Goal: Transaction & Acquisition: Book appointment/travel/reservation

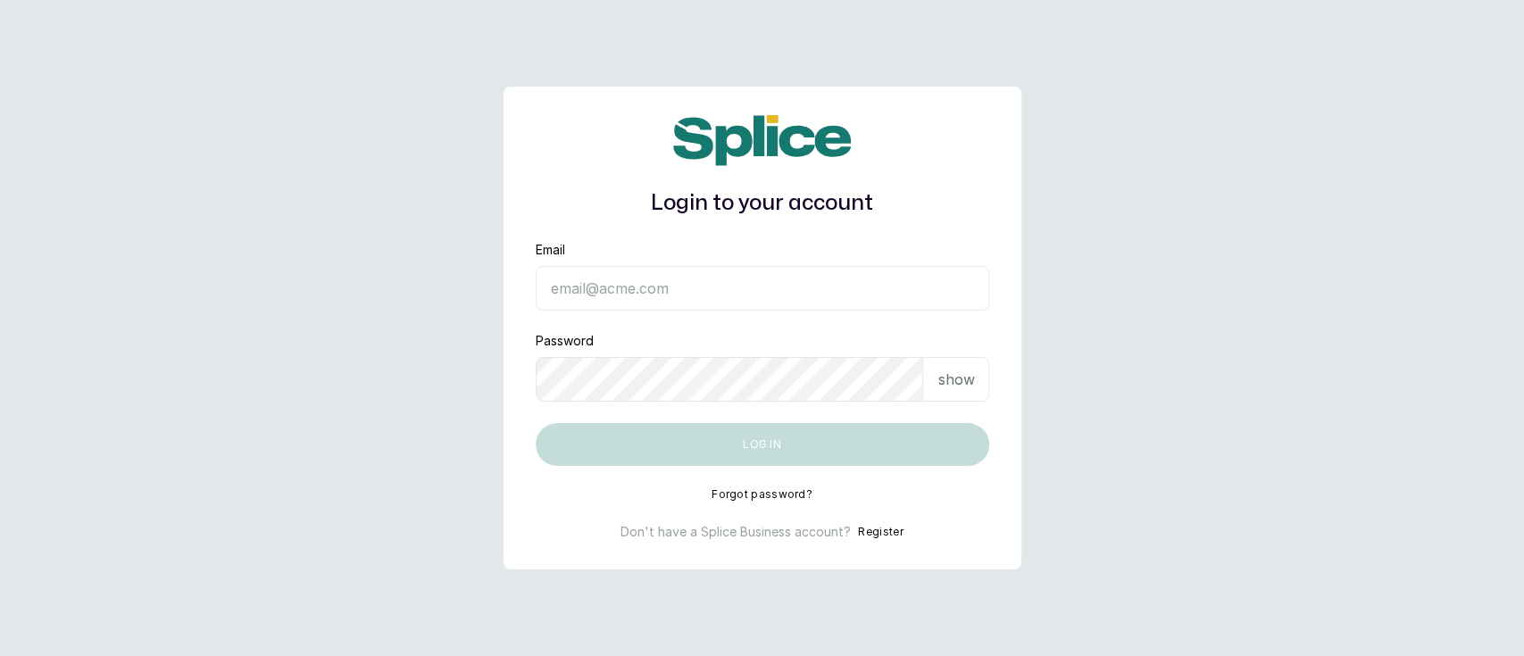
click at [1425, 146] on main "Login to your account Email Password show Log in Forgot password? Don't have a …" at bounding box center [762, 328] width 1524 height 656
click at [771, 295] on input "Email" at bounding box center [762, 288] width 453 height 45
type input "munaandluchi@gmail.com"
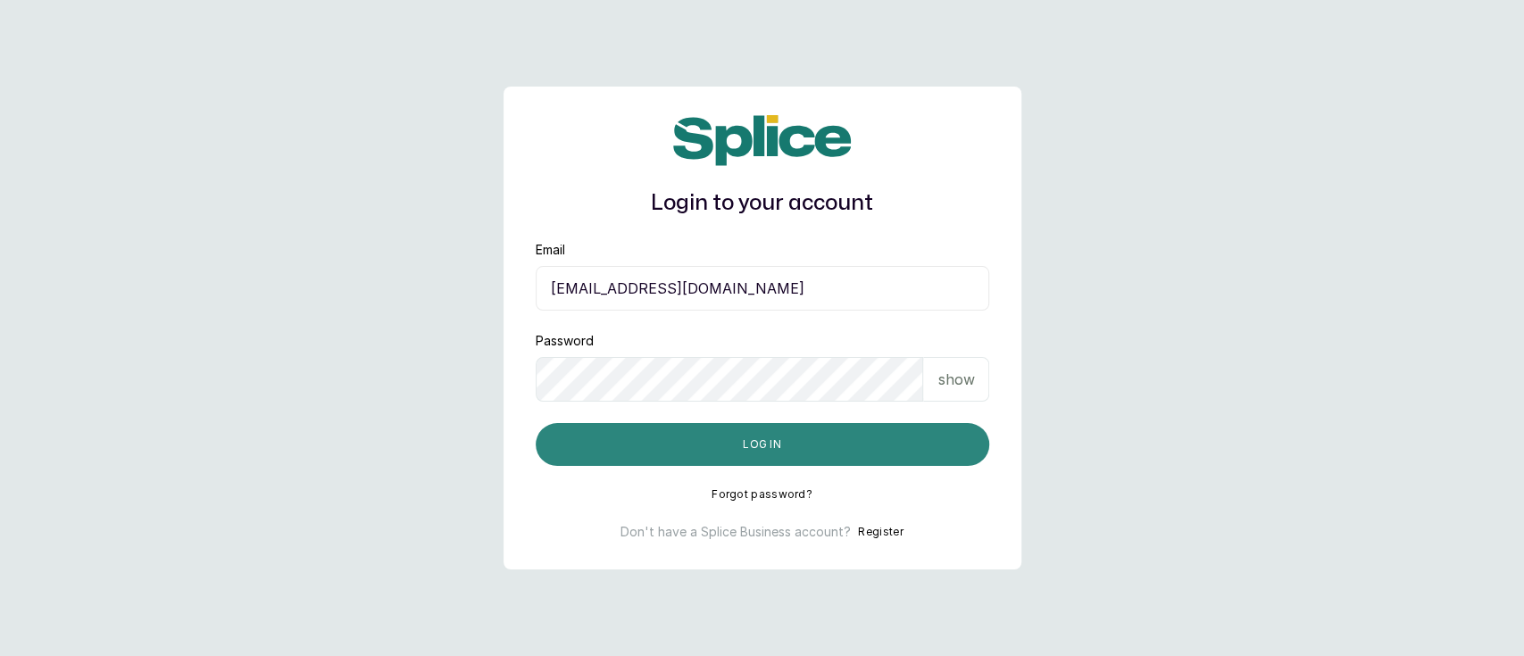
click at [706, 435] on button "Log in" at bounding box center [762, 444] width 453 height 43
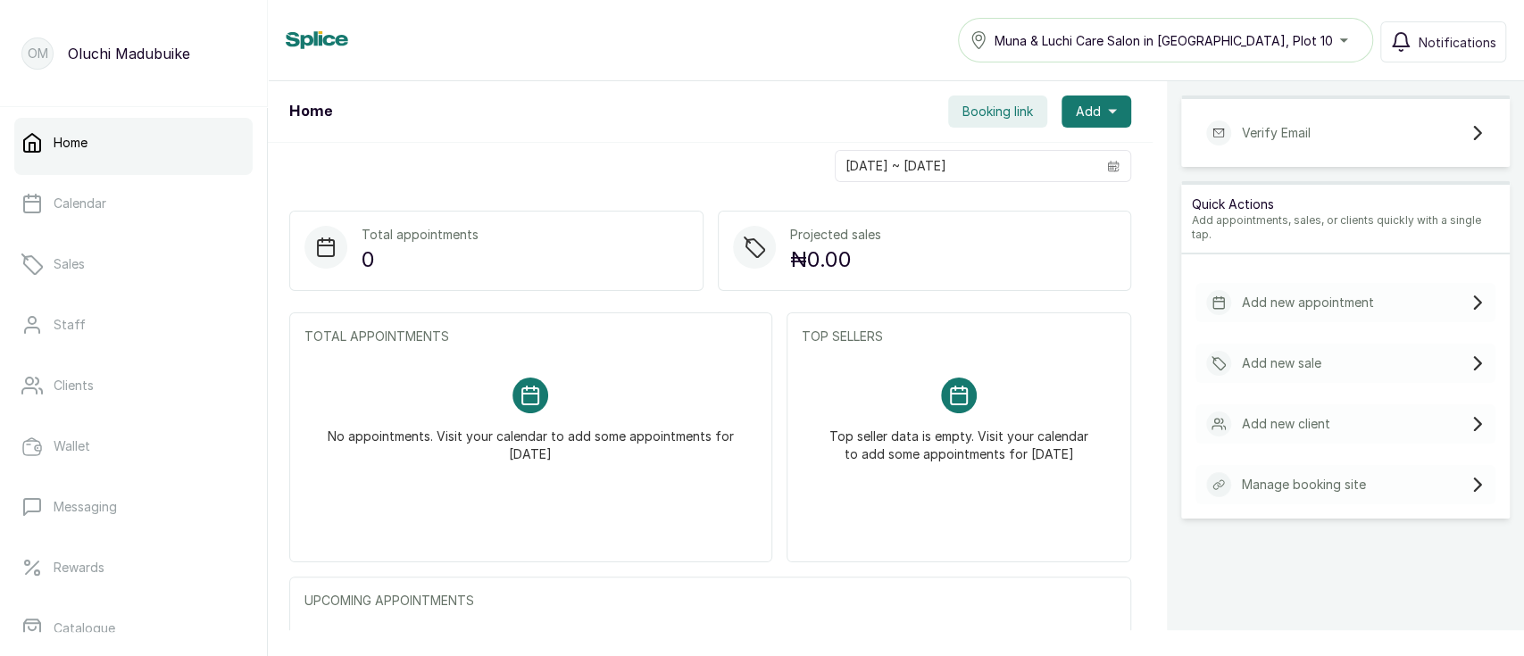
click at [1332, 129] on div "Verify Email" at bounding box center [1345, 132] width 300 height 39
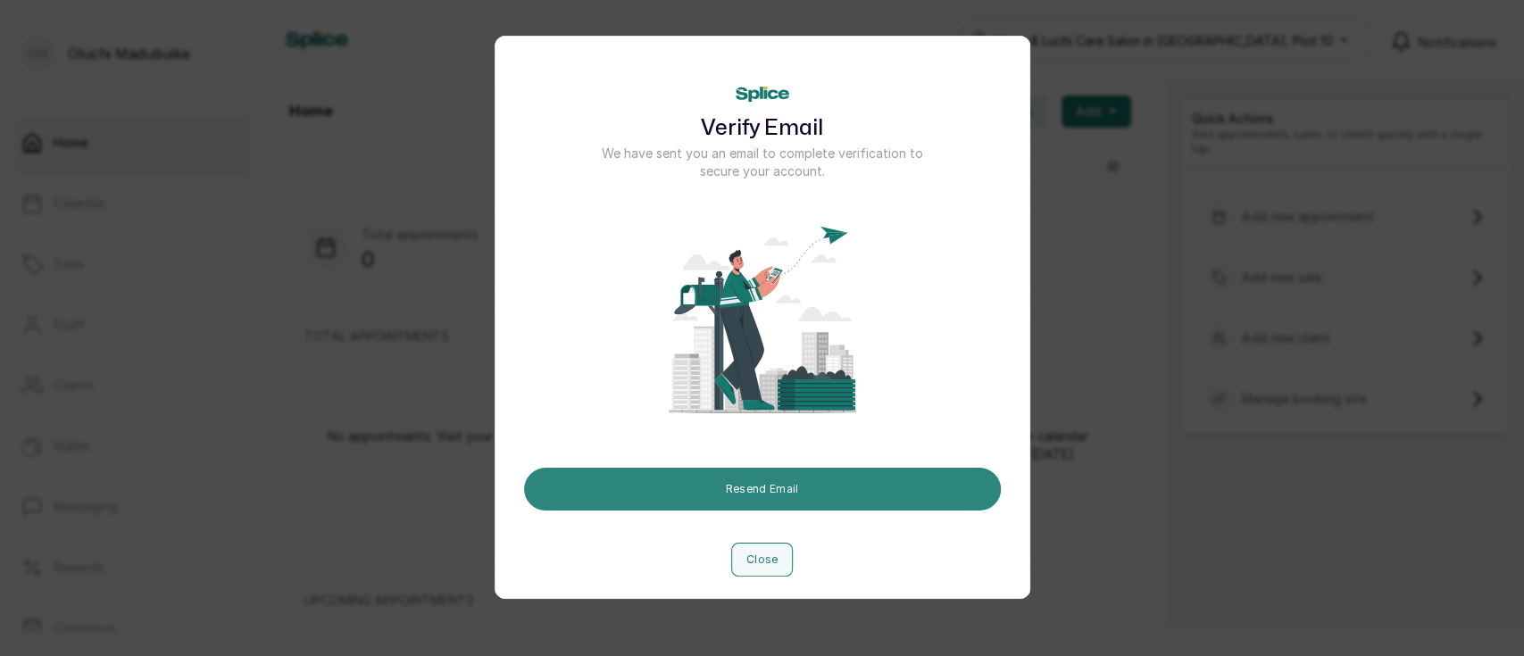
click at [807, 479] on button "Resend Email" at bounding box center [762, 489] width 477 height 43
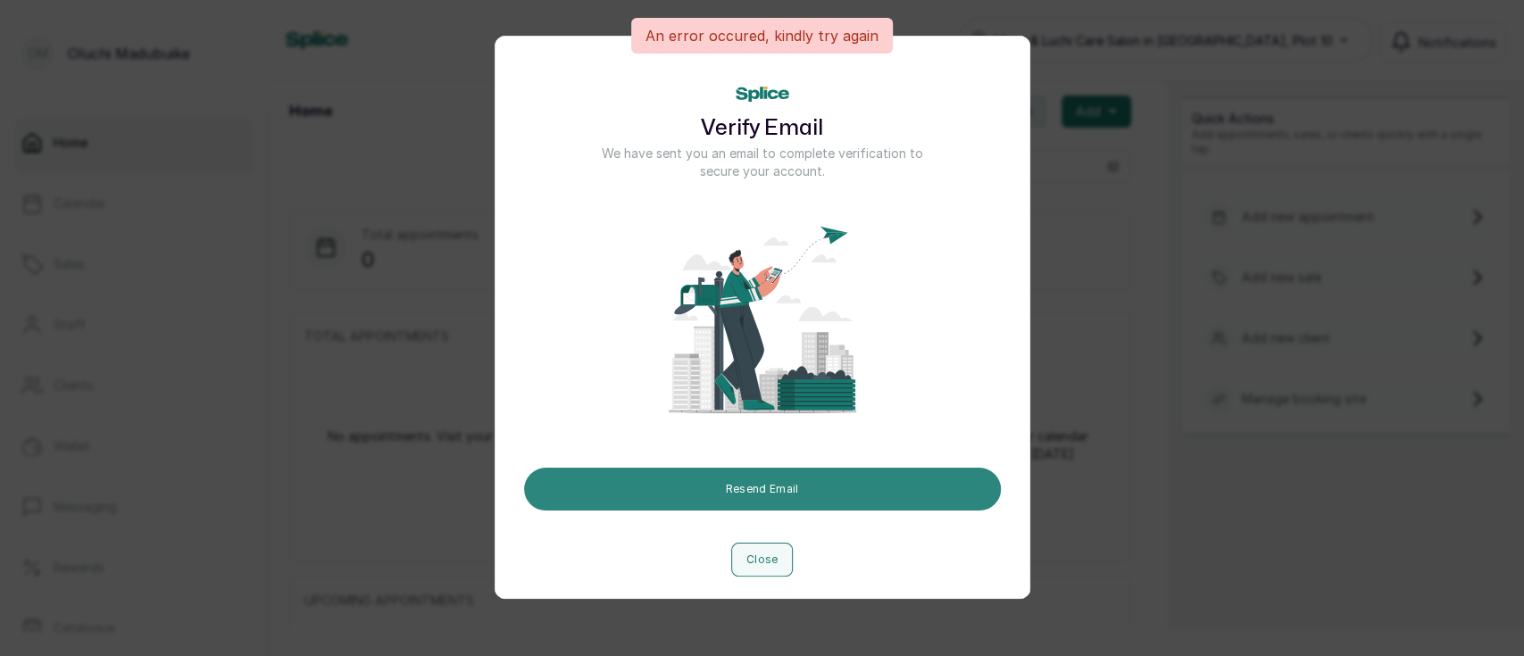
click at [792, 489] on button "Resend Email" at bounding box center [762, 489] width 477 height 43
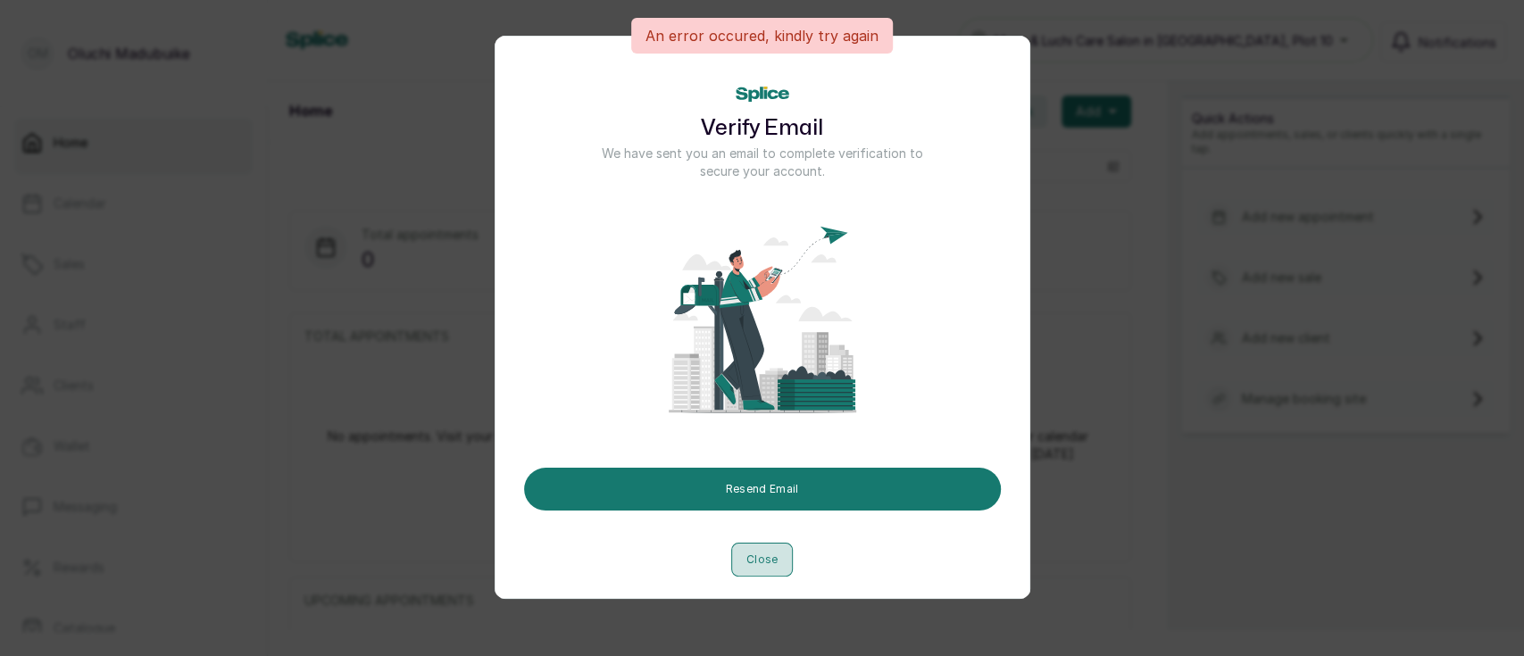
click at [733, 563] on button "Close" at bounding box center [762, 560] width 62 height 34
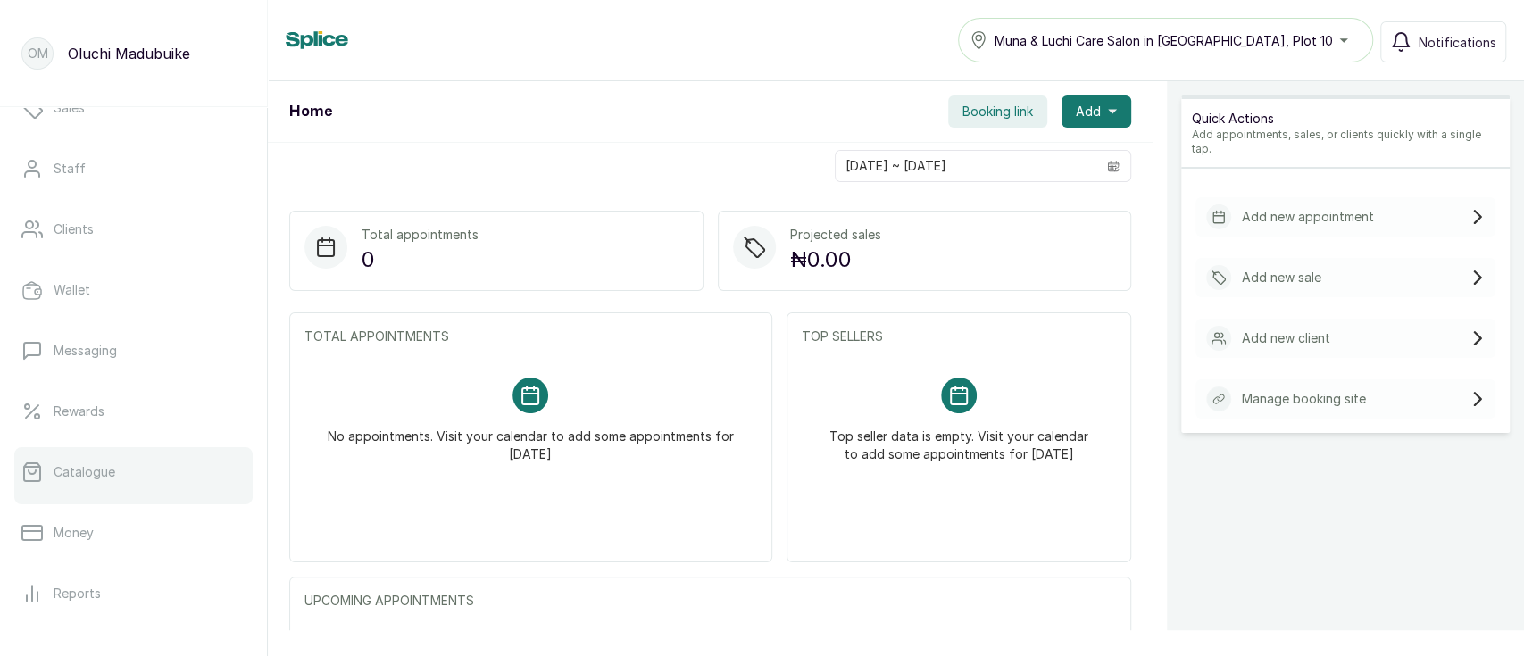
scroll to position [157, 0]
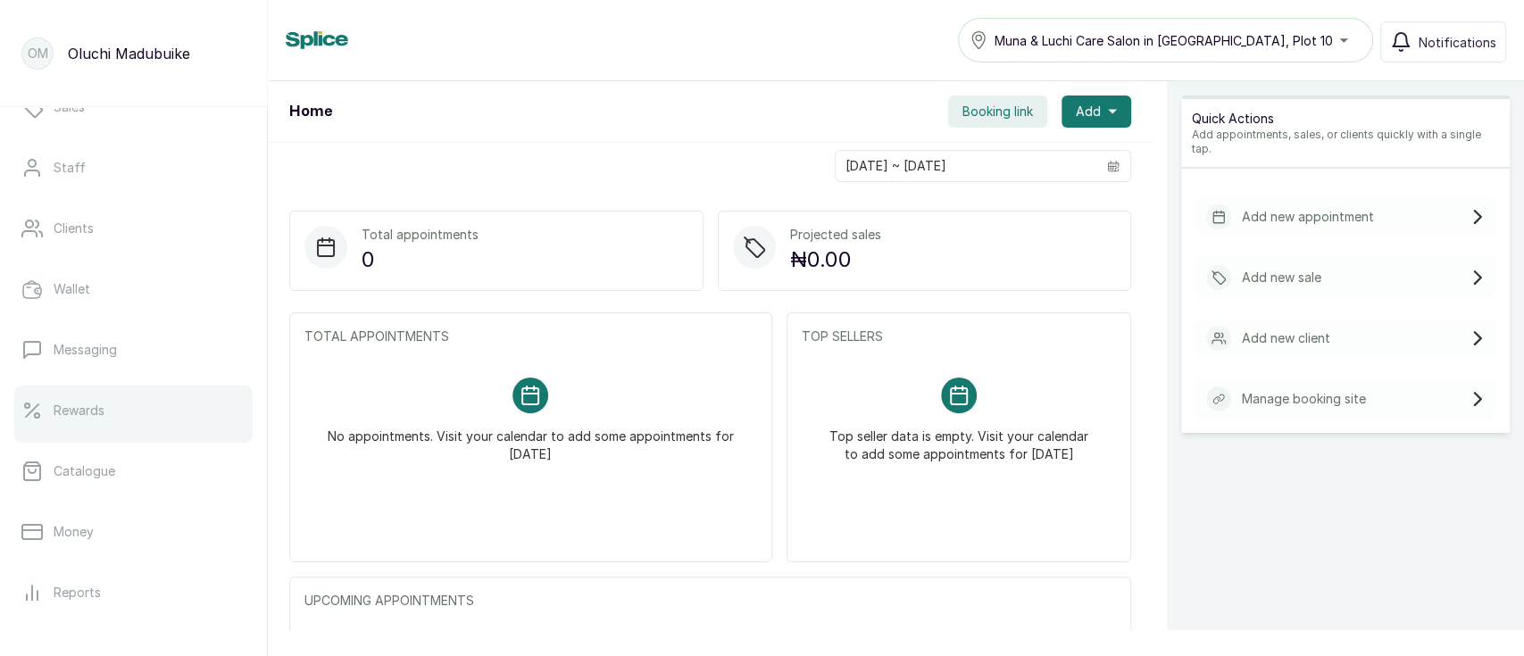
click at [78, 413] on p "Rewards" at bounding box center [79, 411] width 51 height 18
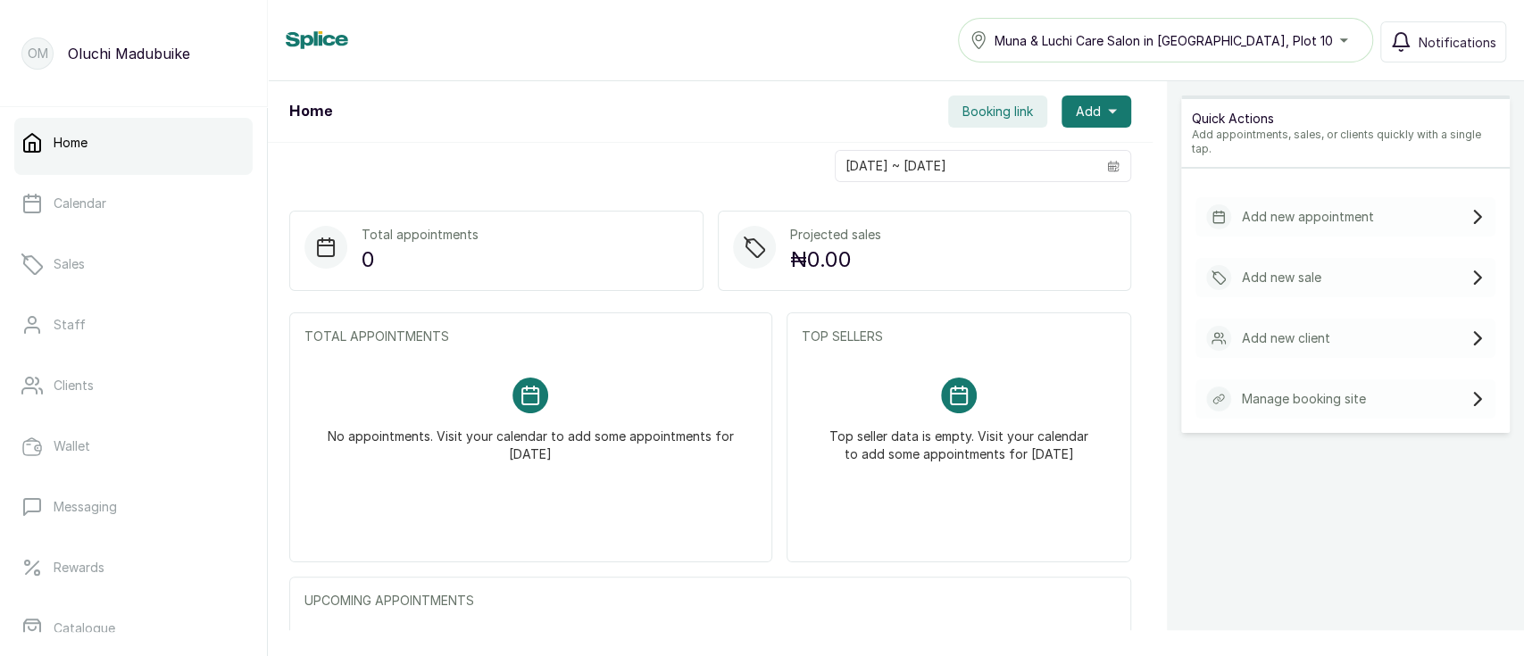
click at [1313, 390] on p "Manage booking site" at bounding box center [1304, 399] width 124 height 18
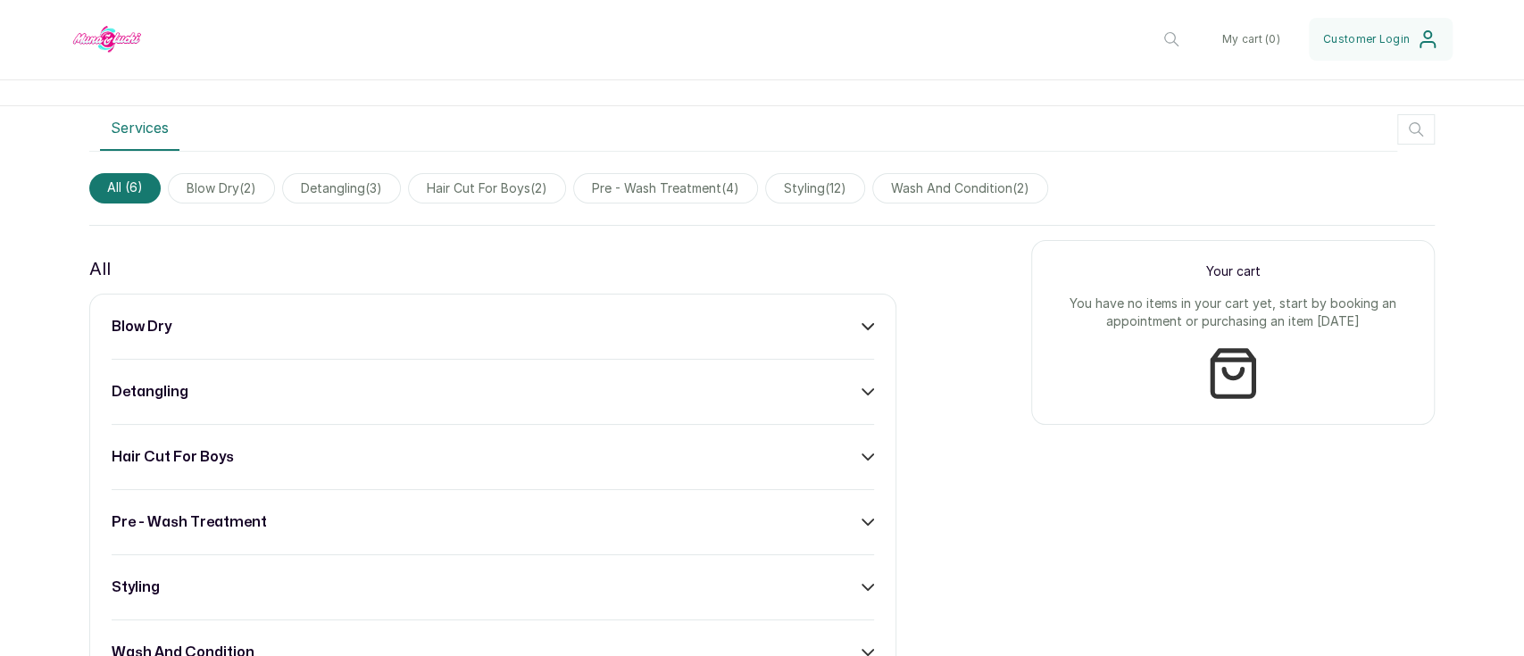
scroll to position [507, 0]
click at [817, 188] on span "styling ( 12 )" at bounding box center [815, 190] width 100 height 30
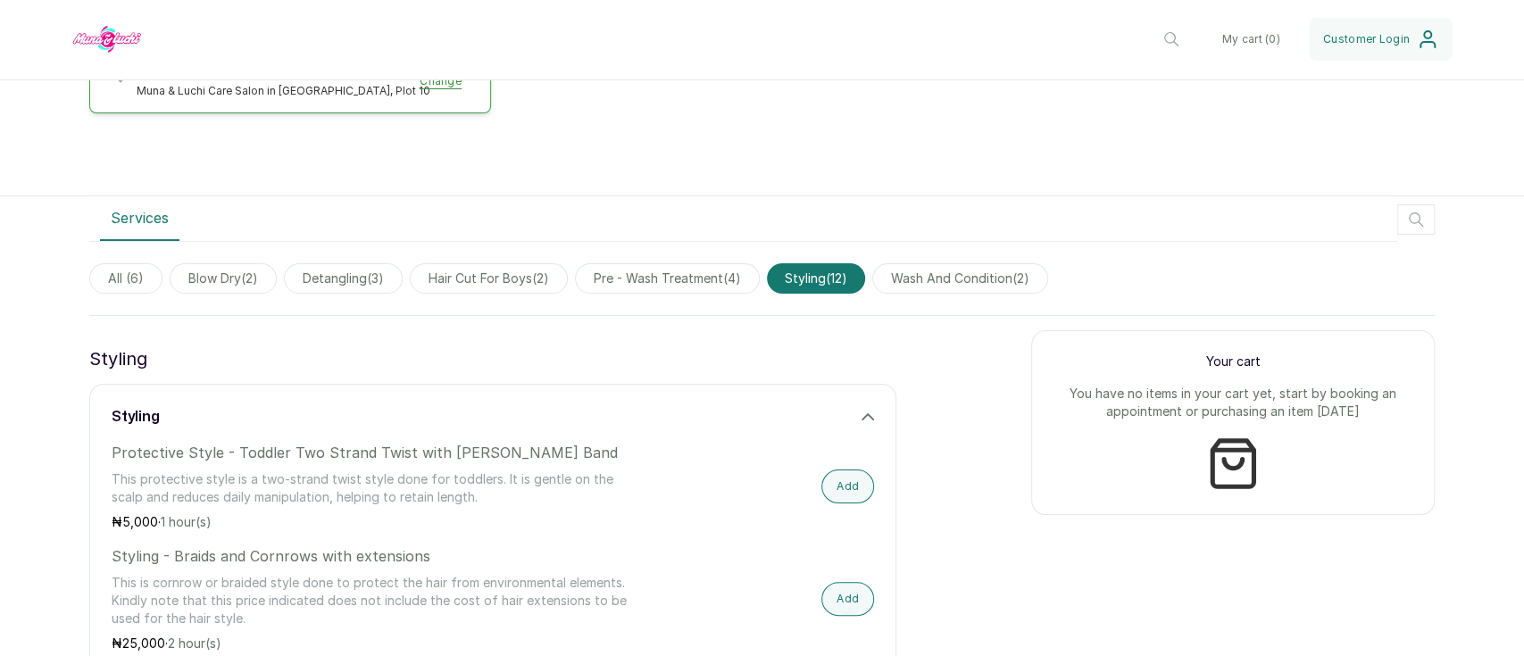
scroll to position [395, 0]
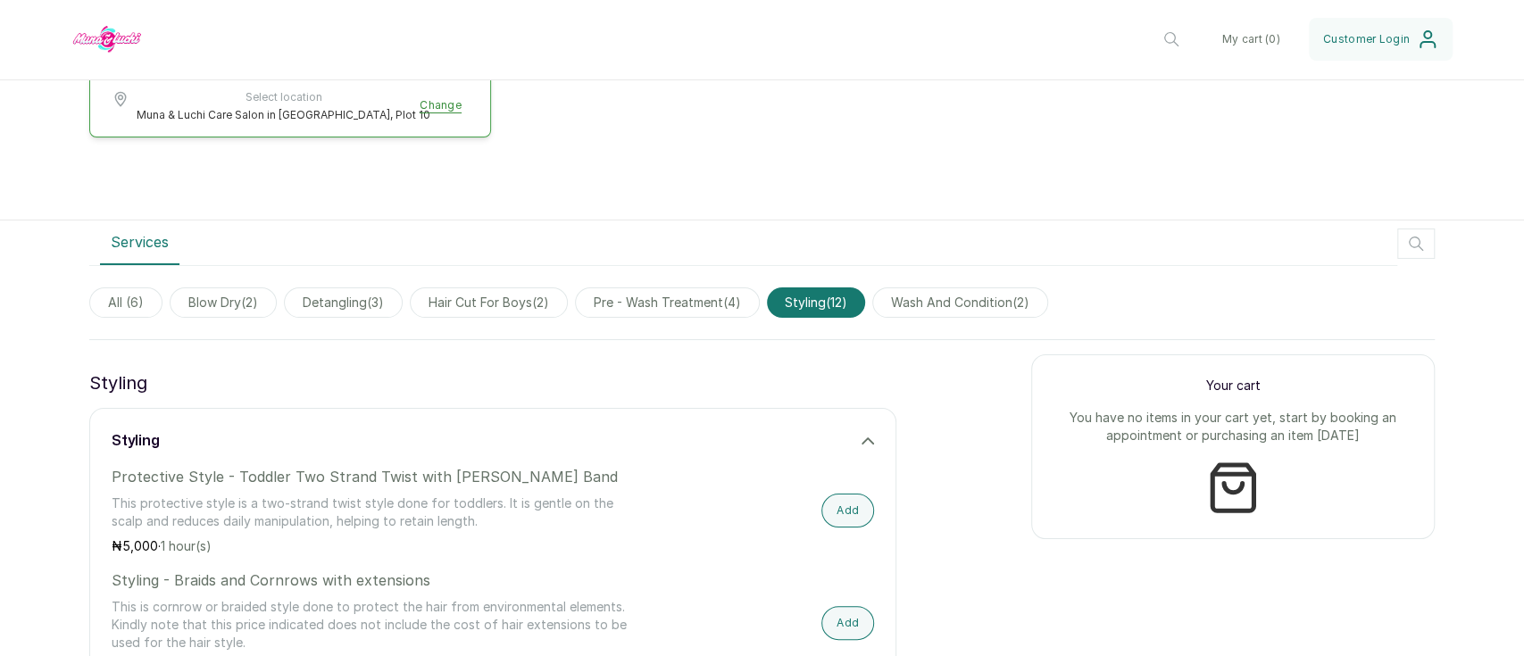
click at [1001, 301] on span "wash and condition ( 2 )" at bounding box center [960, 302] width 176 height 30
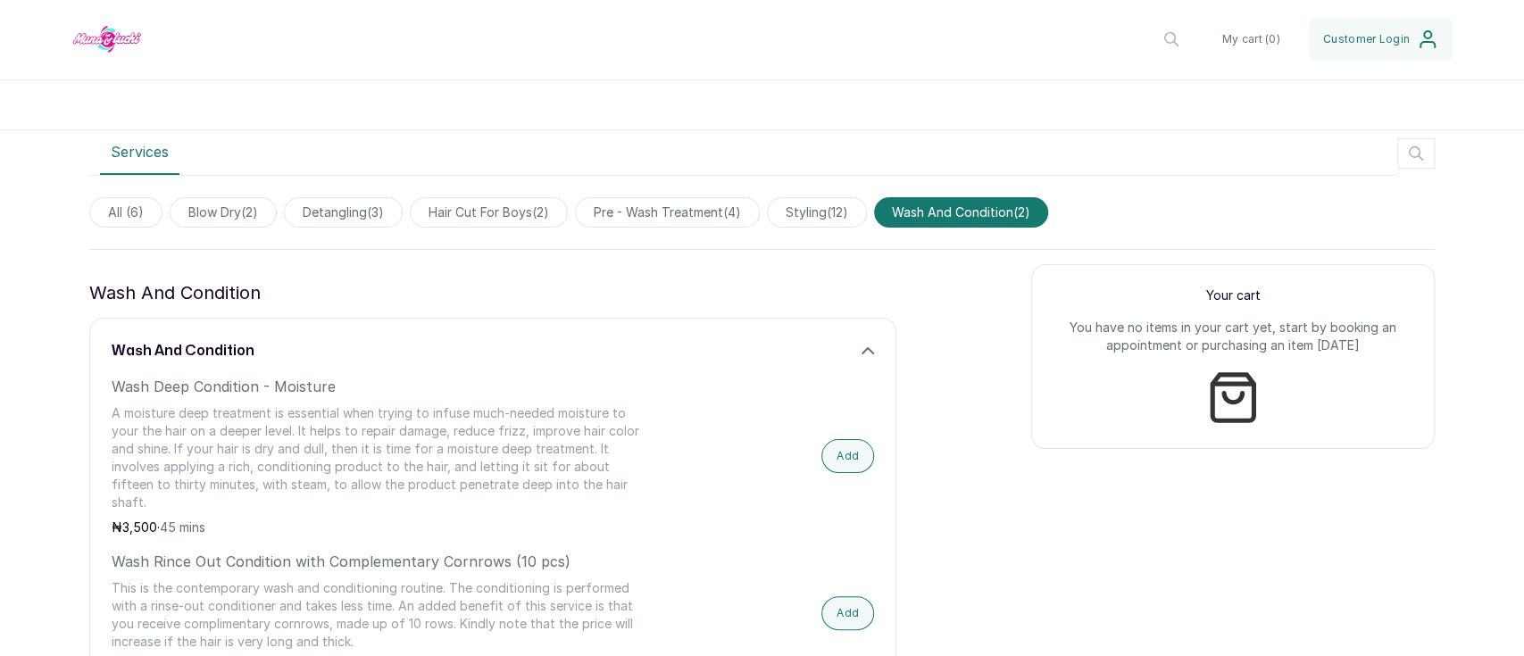
scroll to position [482, 0]
click at [411, 34] on header "Muna & Luchi Care Services Ltd Muna & Luchi Care Salon in [GEOGRAPHIC_DATA], Pl…" at bounding box center [762, 40] width 1524 height 80
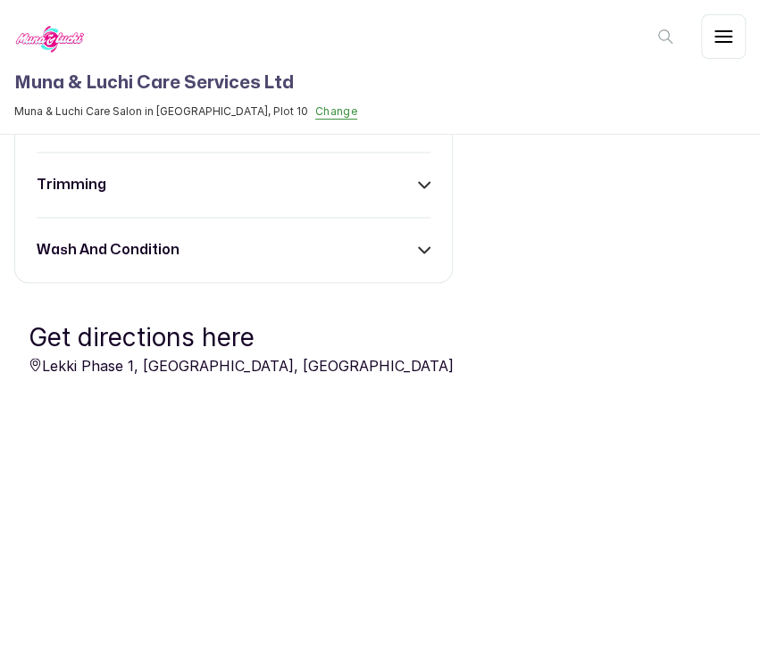
scroll to position [1193, 0]
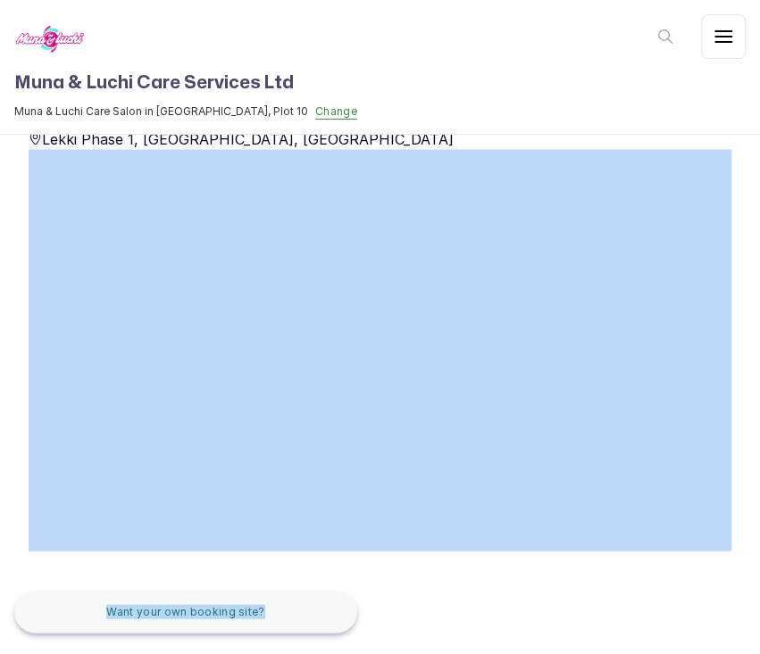
drag, startPoint x: 740, startPoint y: 574, endPoint x: 712, endPoint y: 296, distance: 279.0
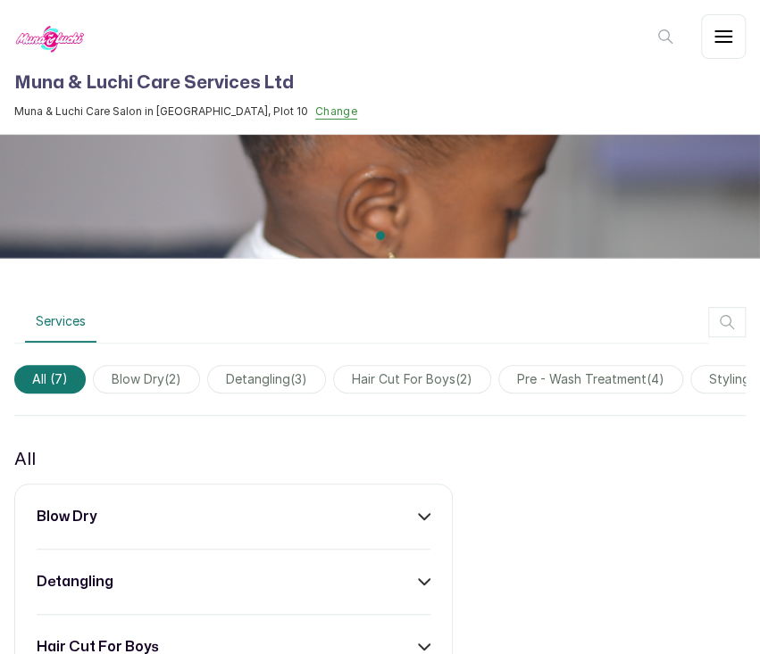
scroll to position [114, 0]
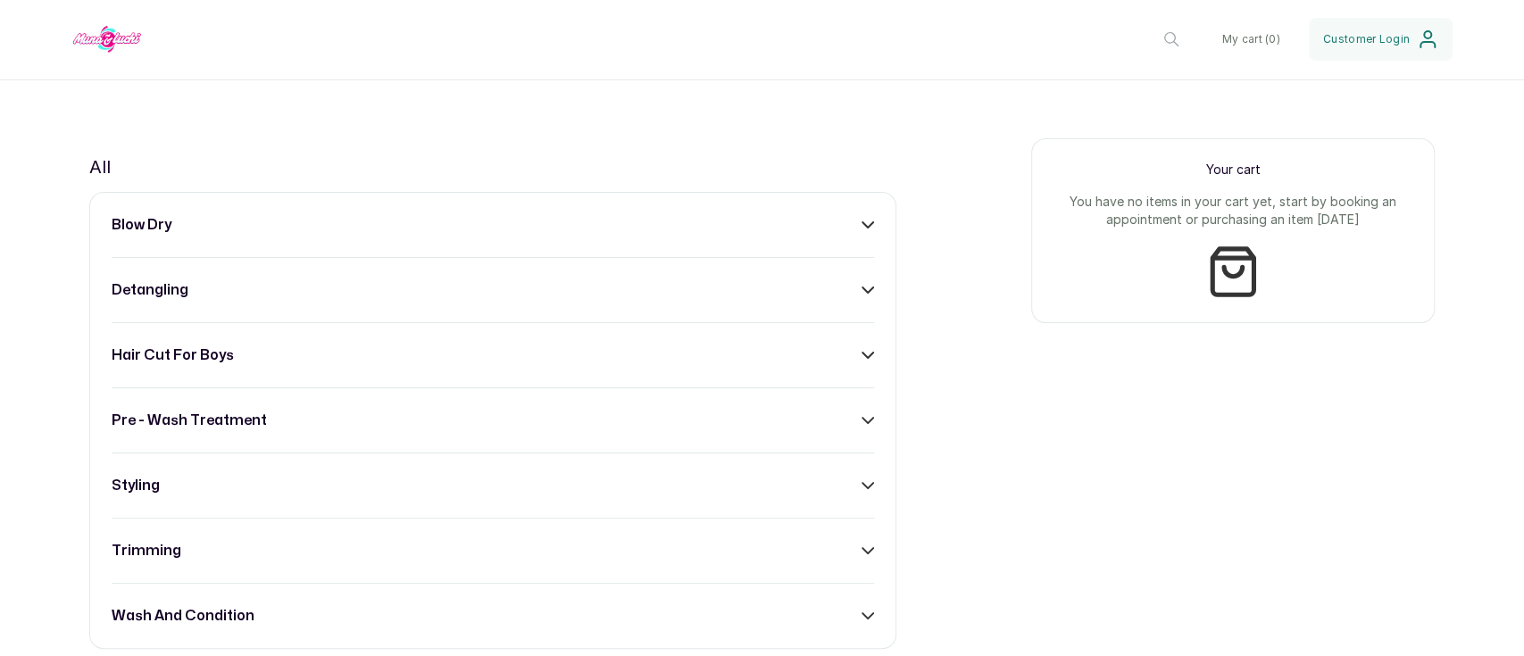
scroll to position [671, 0]
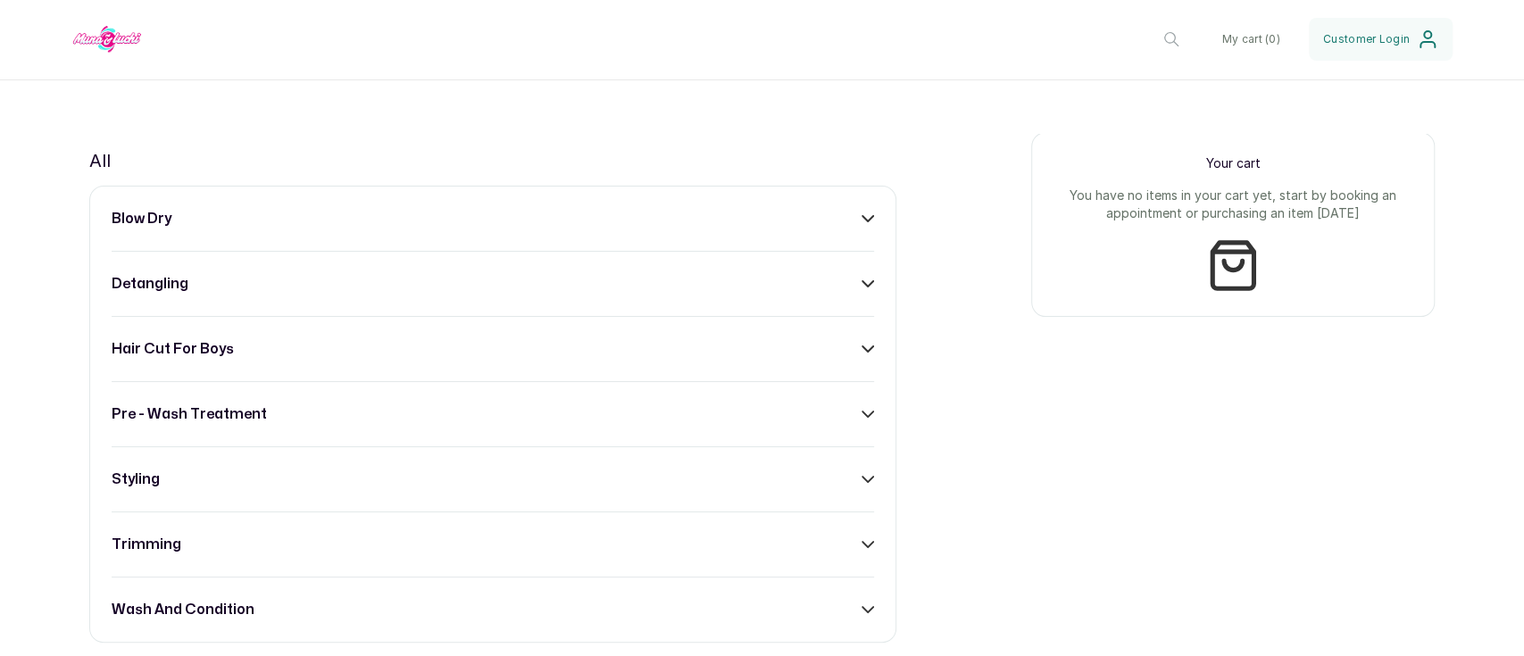
click at [851, 226] on div "blow dry" at bounding box center [493, 218] width 762 height 21
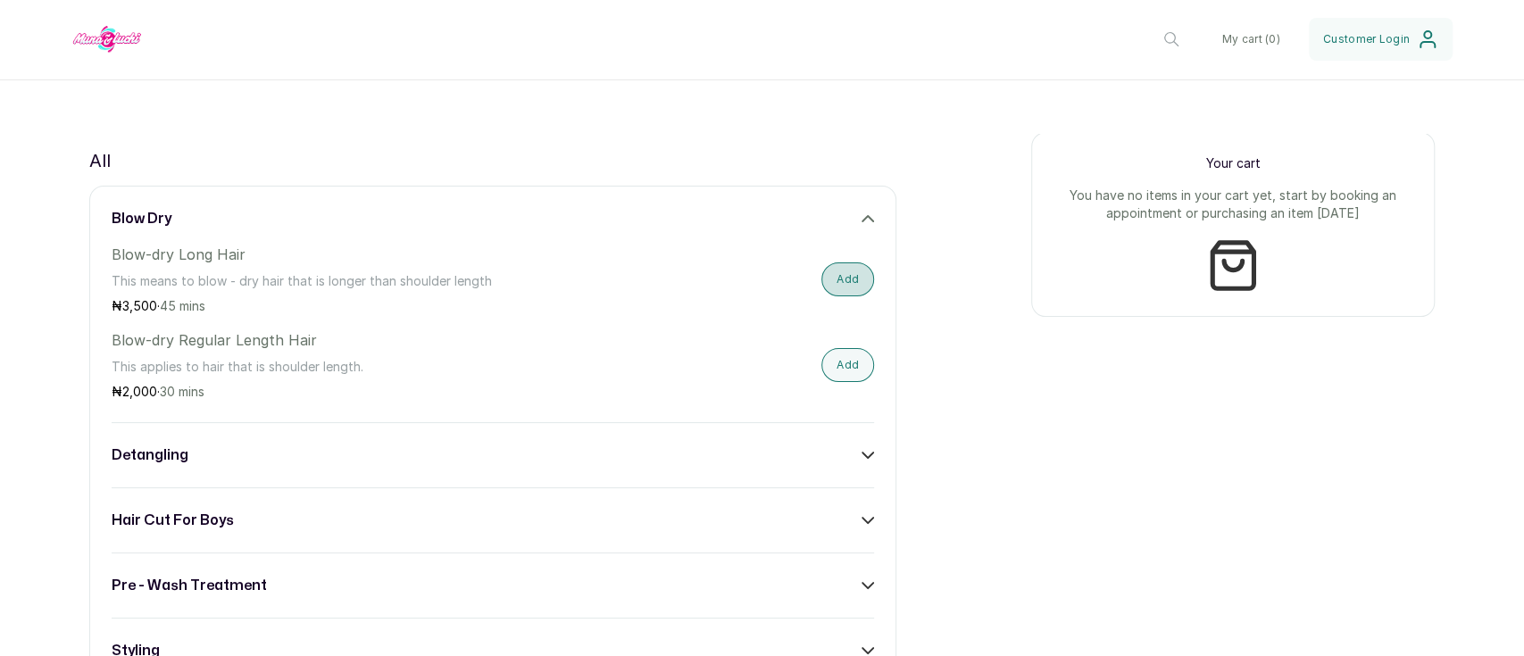
click at [832, 289] on button "Add" at bounding box center [847, 279] width 53 height 34
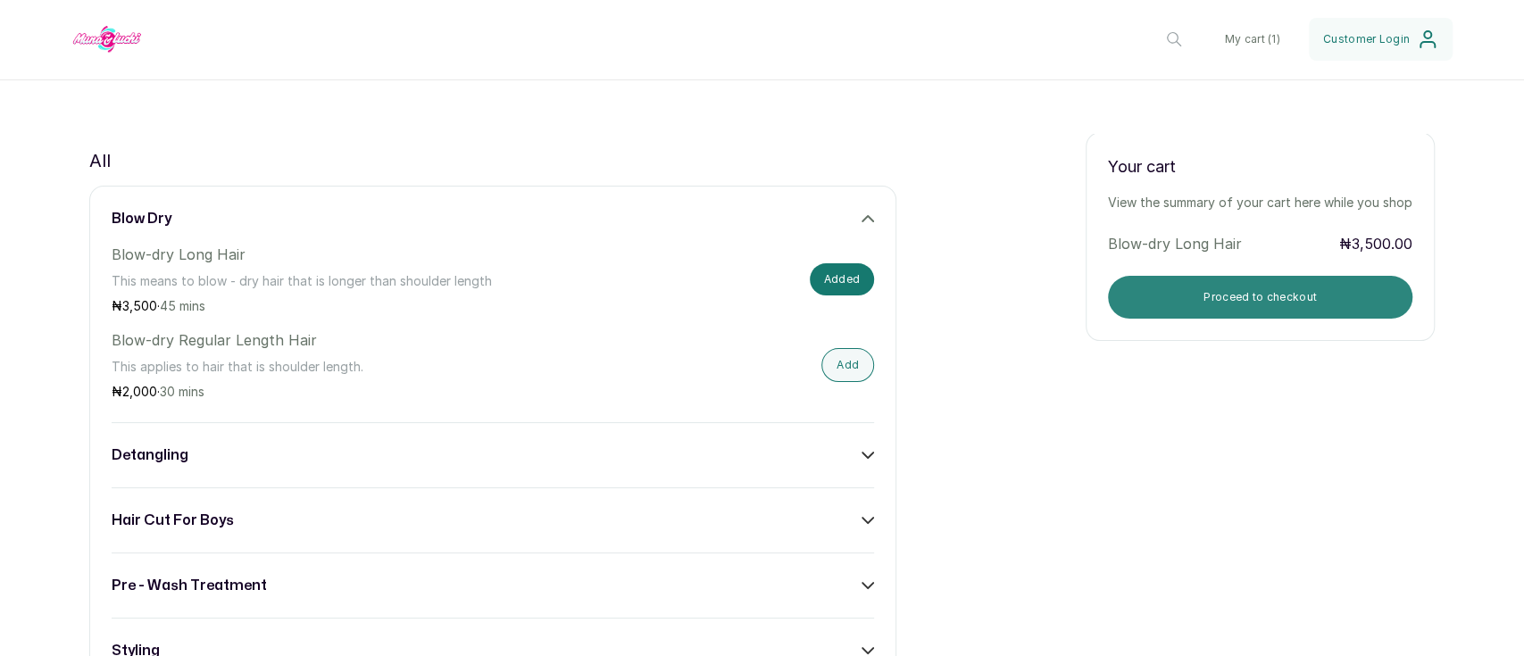
click at [1309, 303] on button "Proceed to checkout" at bounding box center [1260, 297] width 304 height 43
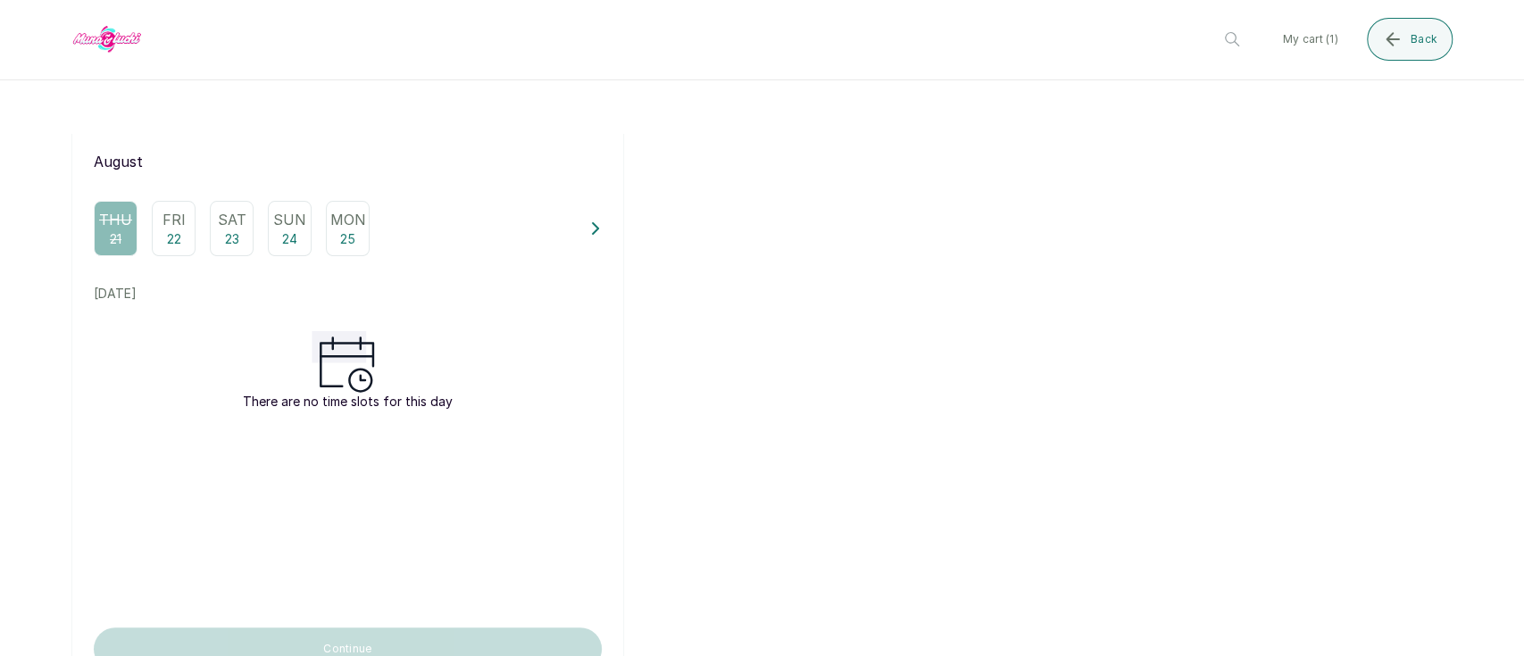
scroll to position [112, 0]
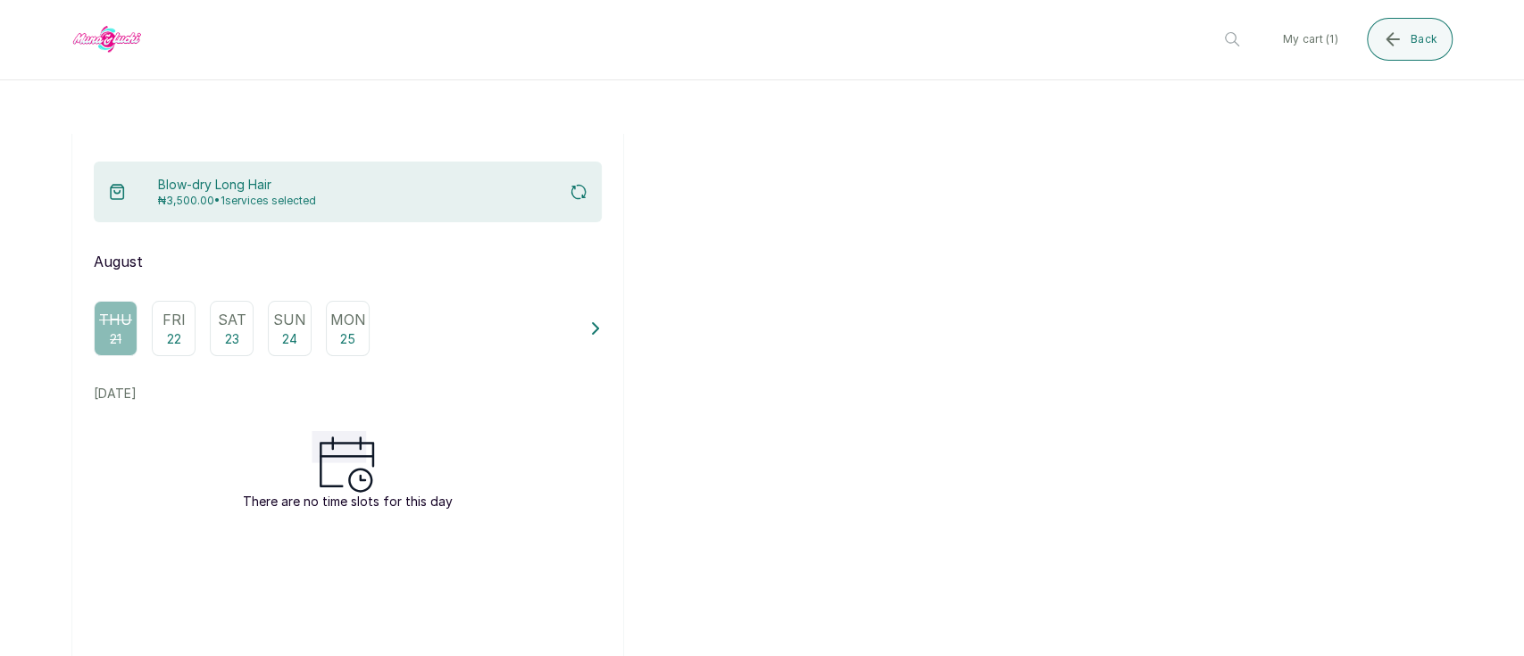
click at [1312, 42] on button "My cart ( 1 )" at bounding box center [1309, 39] width 84 height 43
click at [1417, 38] on span "Back" at bounding box center [1423, 39] width 27 height 14
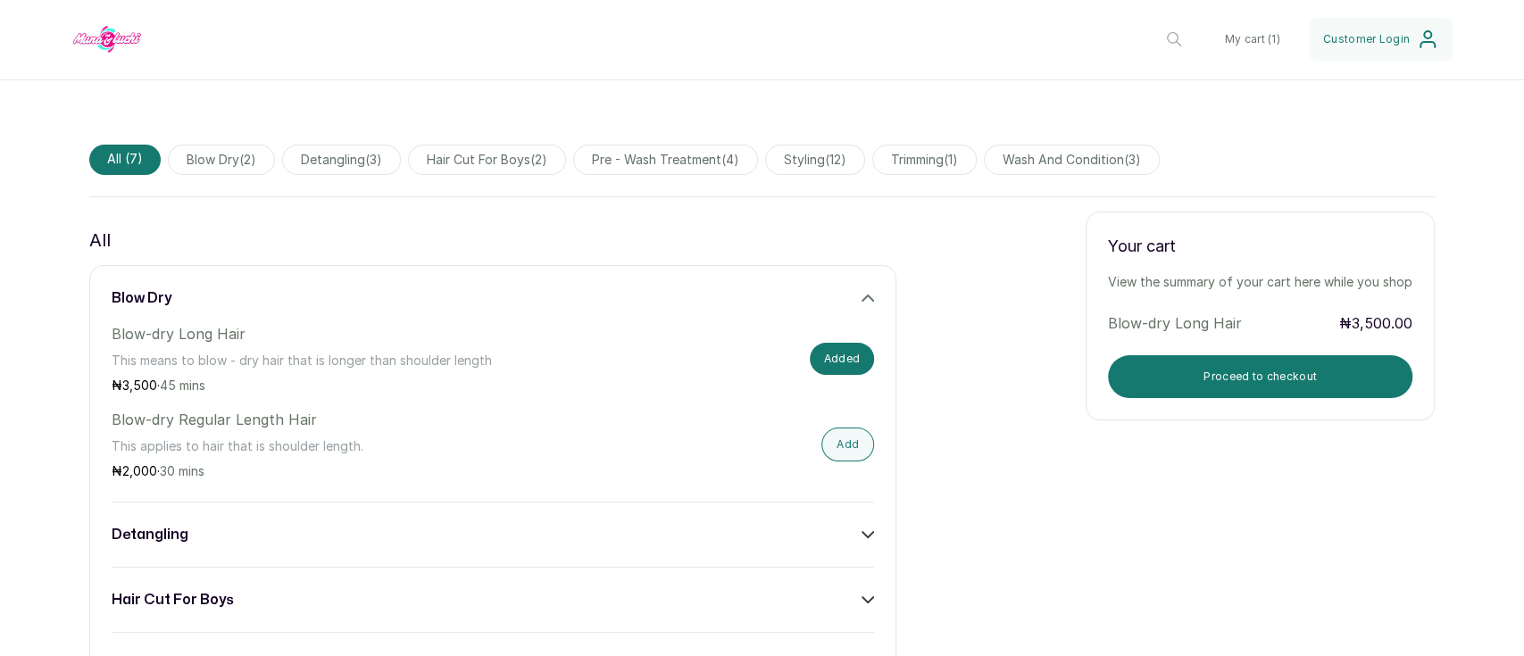
scroll to position [594, 0]
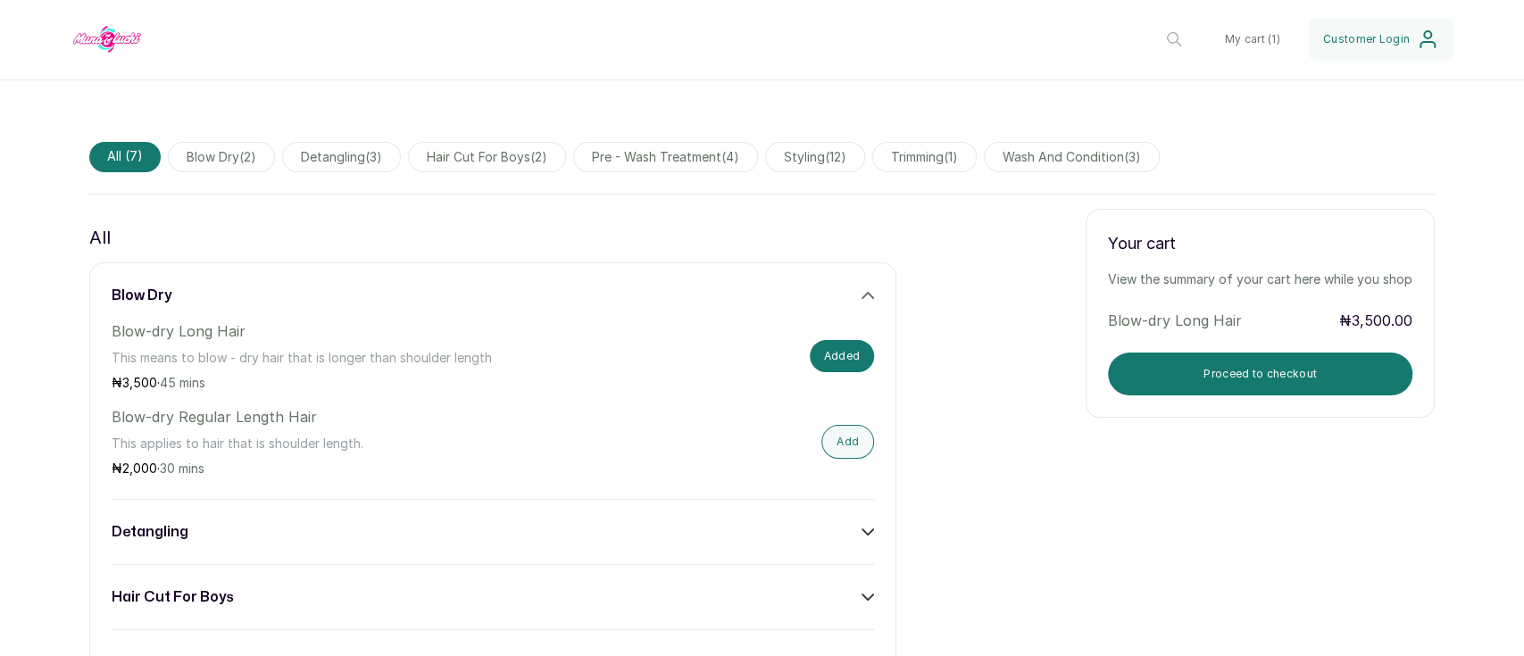
click at [1242, 37] on button "My cart ( 1 )" at bounding box center [1251, 39] width 84 height 43
click at [864, 519] on div "blow dry Blow-dry Long Hair This means to blow - dry hair that is longer than s…" at bounding box center [492, 576] width 807 height 628
click at [845, 531] on div "detangling" at bounding box center [493, 531] width 762 height 21
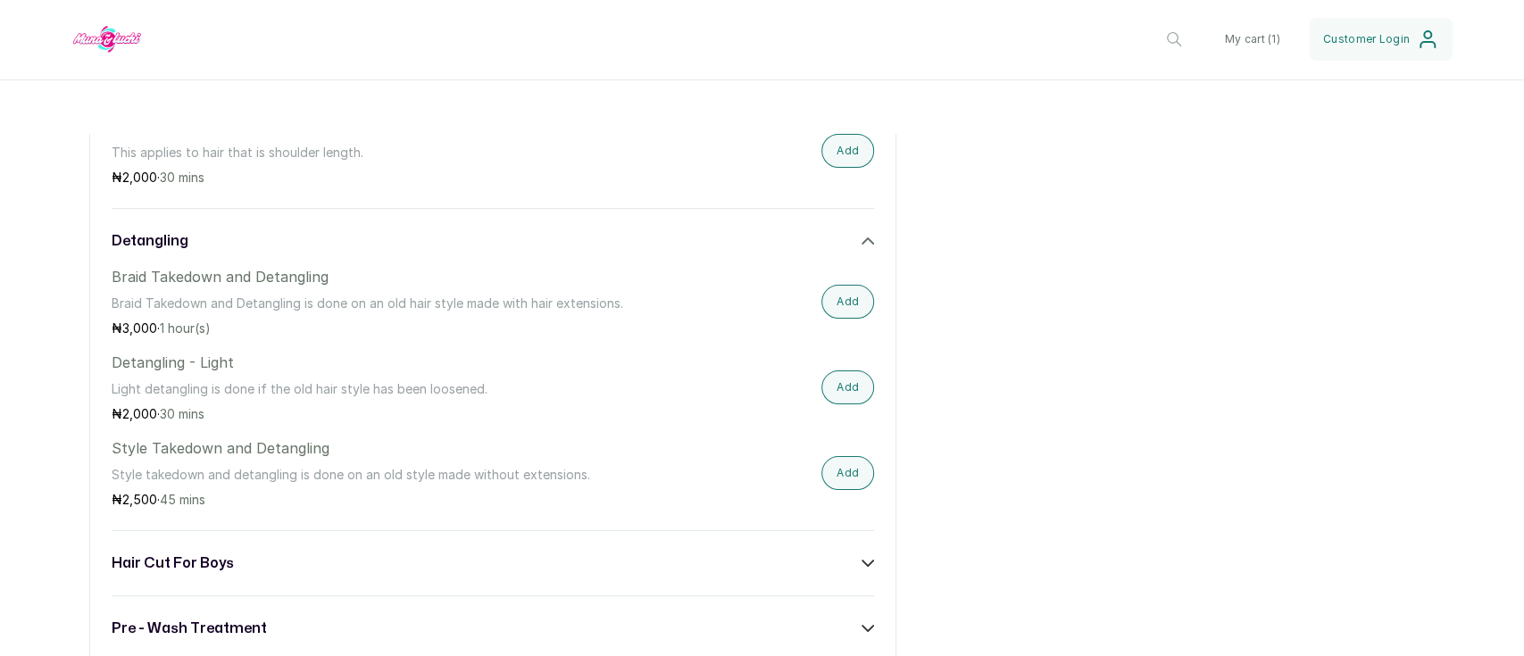
scroll to position [907, 0]
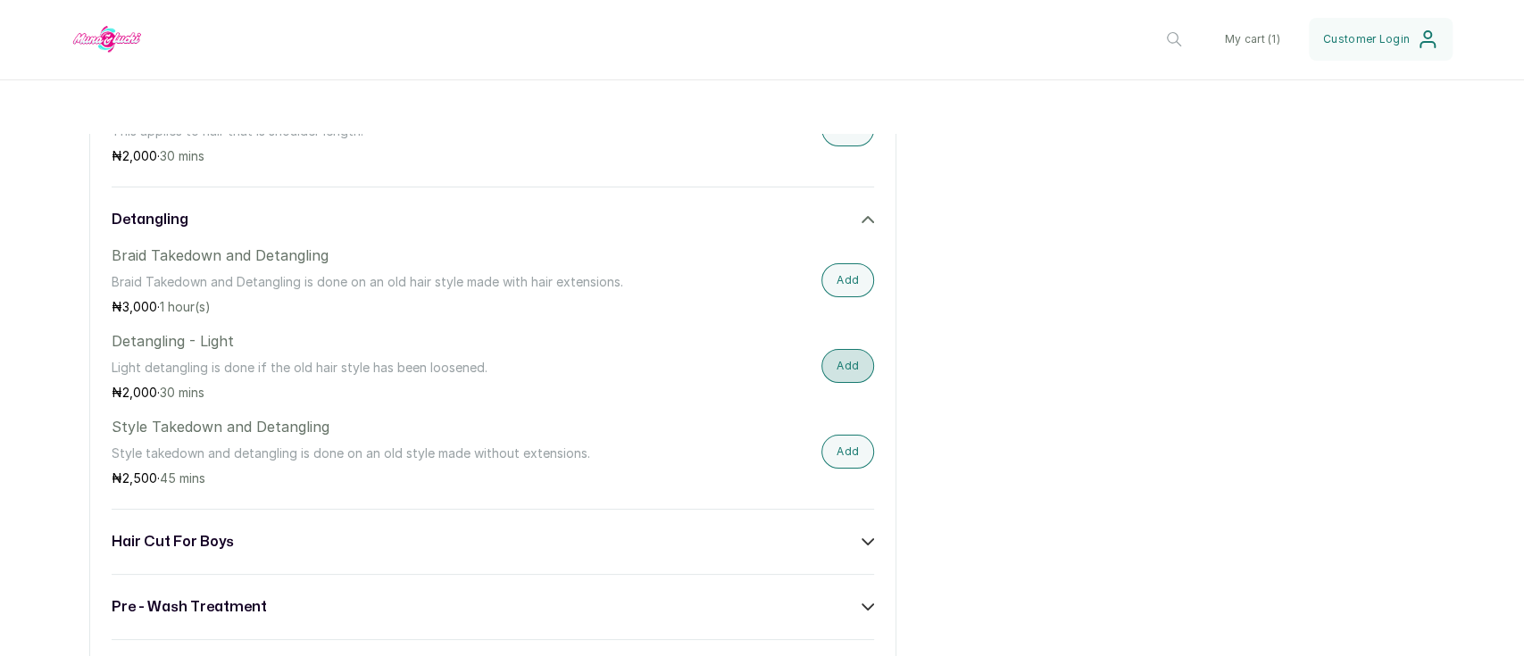
click at [821, 366] on button "Add" at bounding box center [847, 366] width 53 height 34
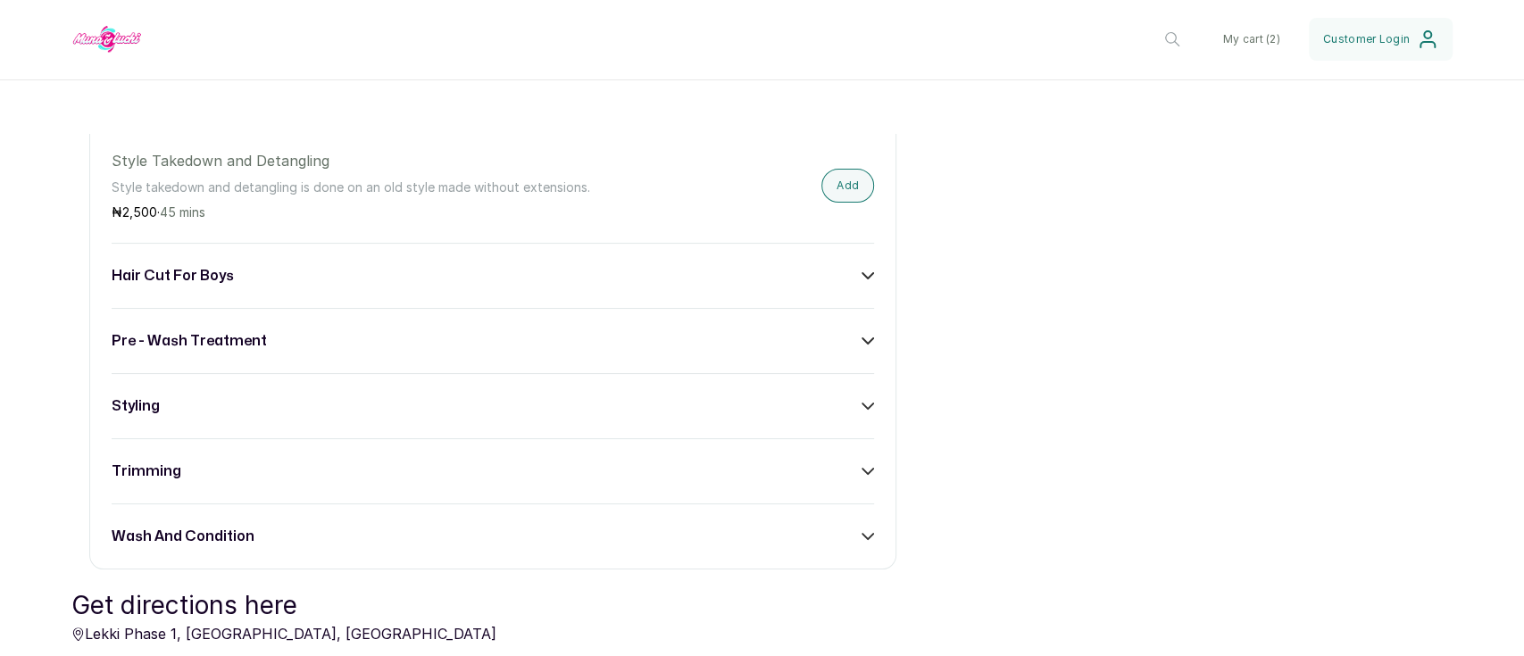
scroll to position [1180, 0]
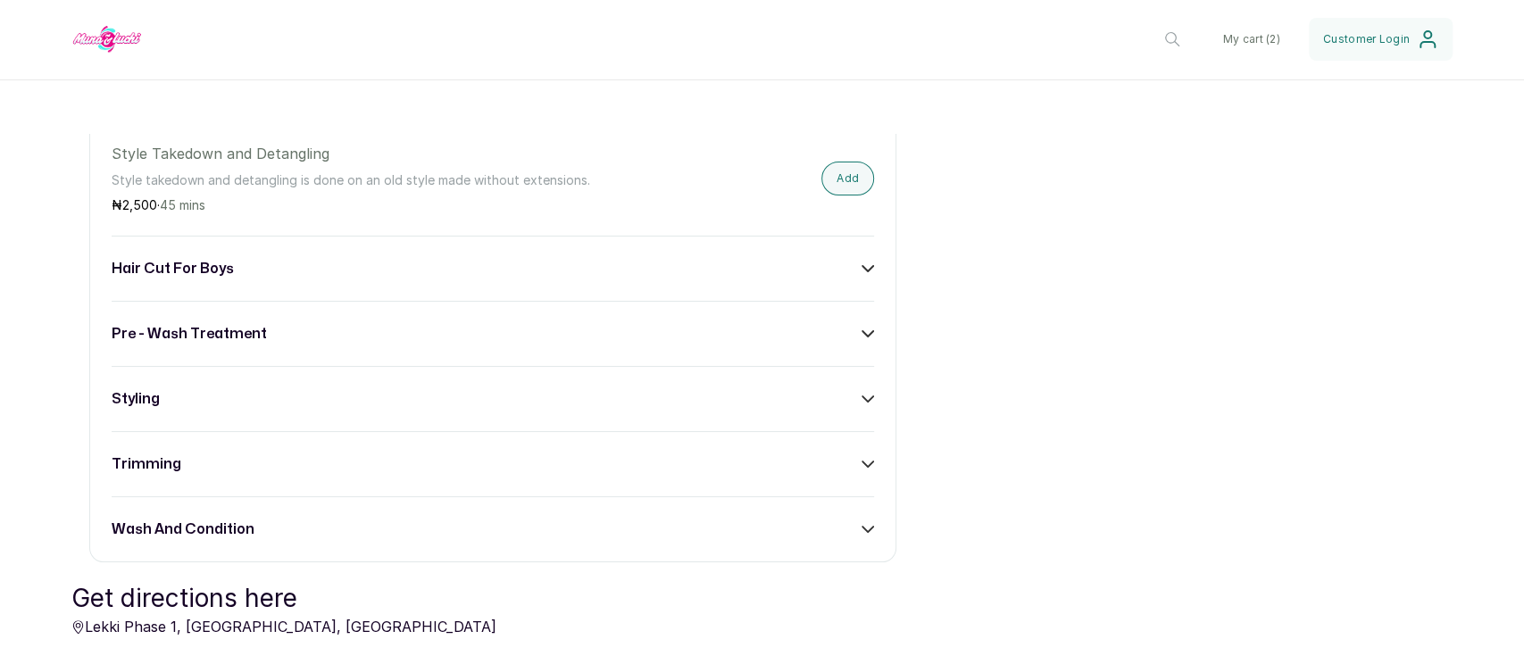
click at [861, 336] on icon at bounding box center [867, 334] width 12 height 12
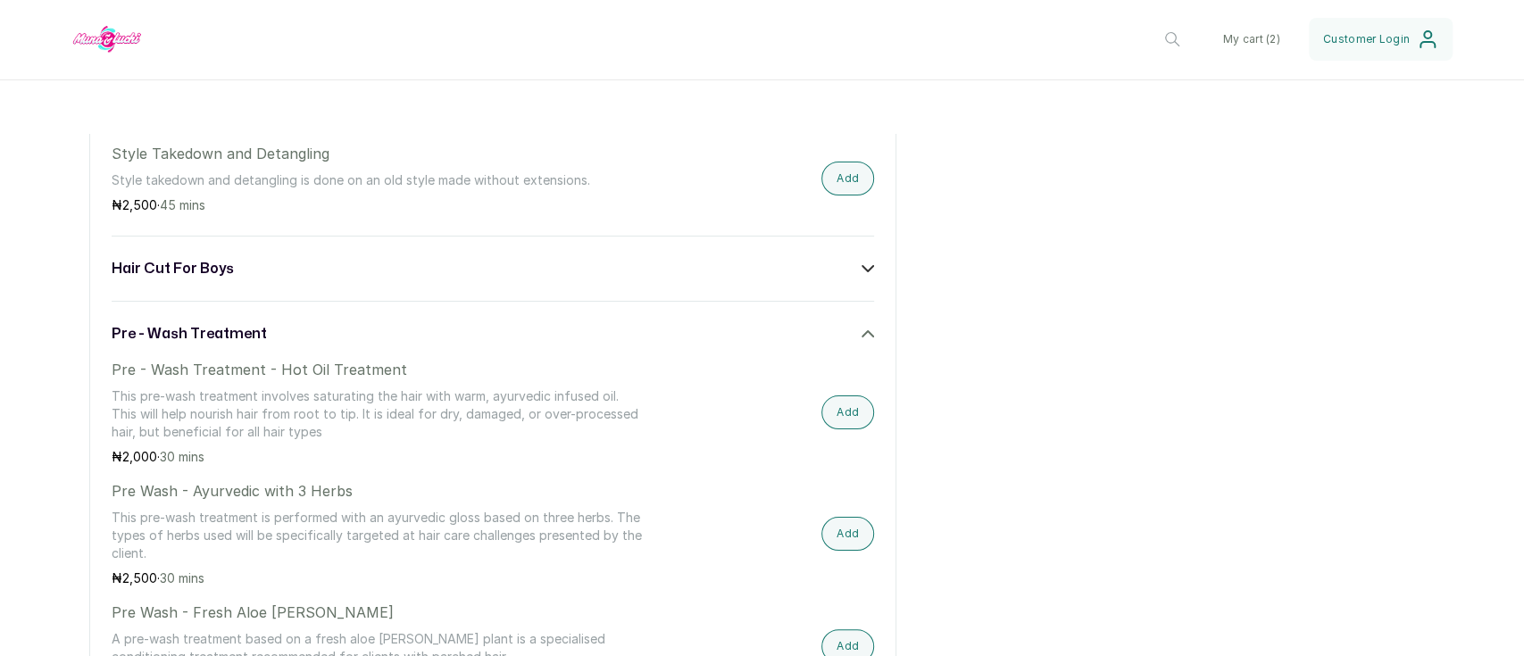
click at [866, 410] on div "blow dry Blow-dry Long Hair This means to blow - dry hair that is longer than s…" at bounding box center [492, 344] width 807 height 1335
click at [845, 412] on button "Add" at bounding box center [847, 412] width 53 height 34
click at [996, 306] on div "All blow dry Blow-dry Long Hair This means to blow - dry hair that is longer th…" at bounding box center [761, 310] width 1345 height 1404
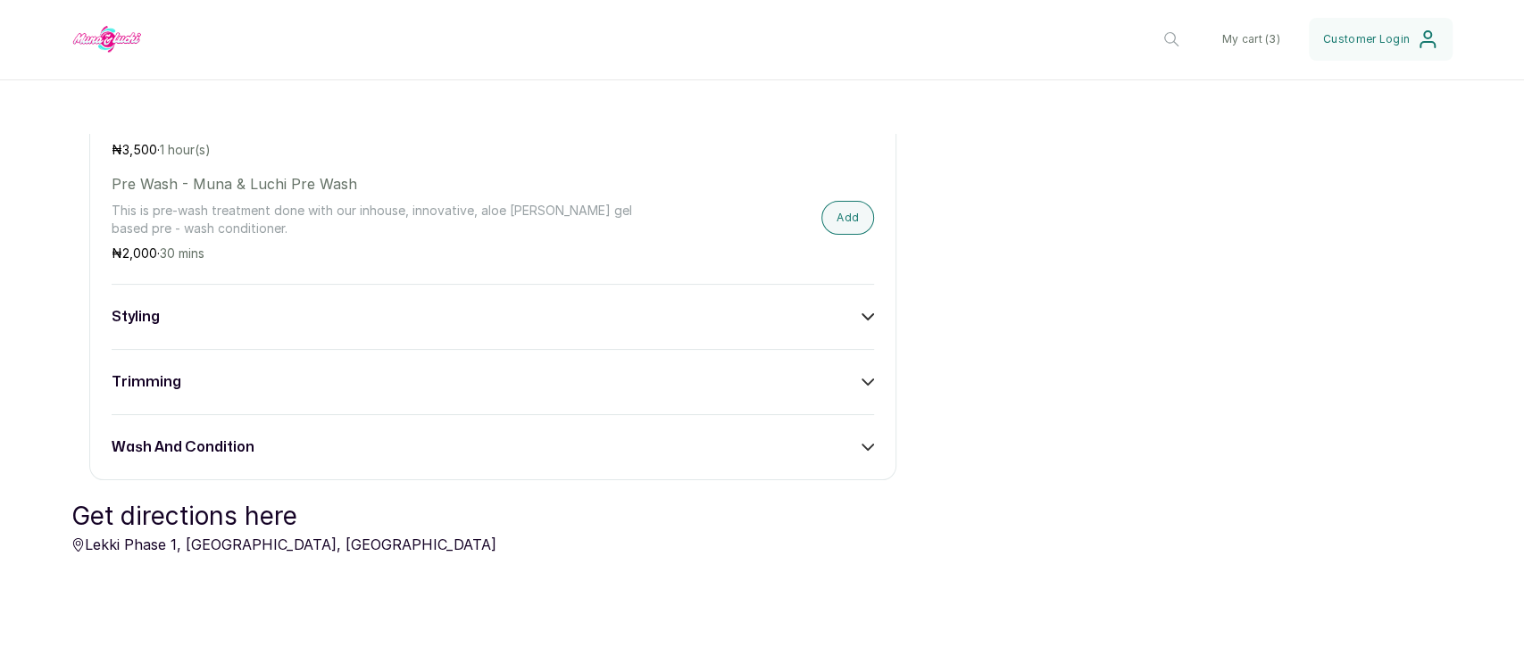
scroll to position [1694, 0]
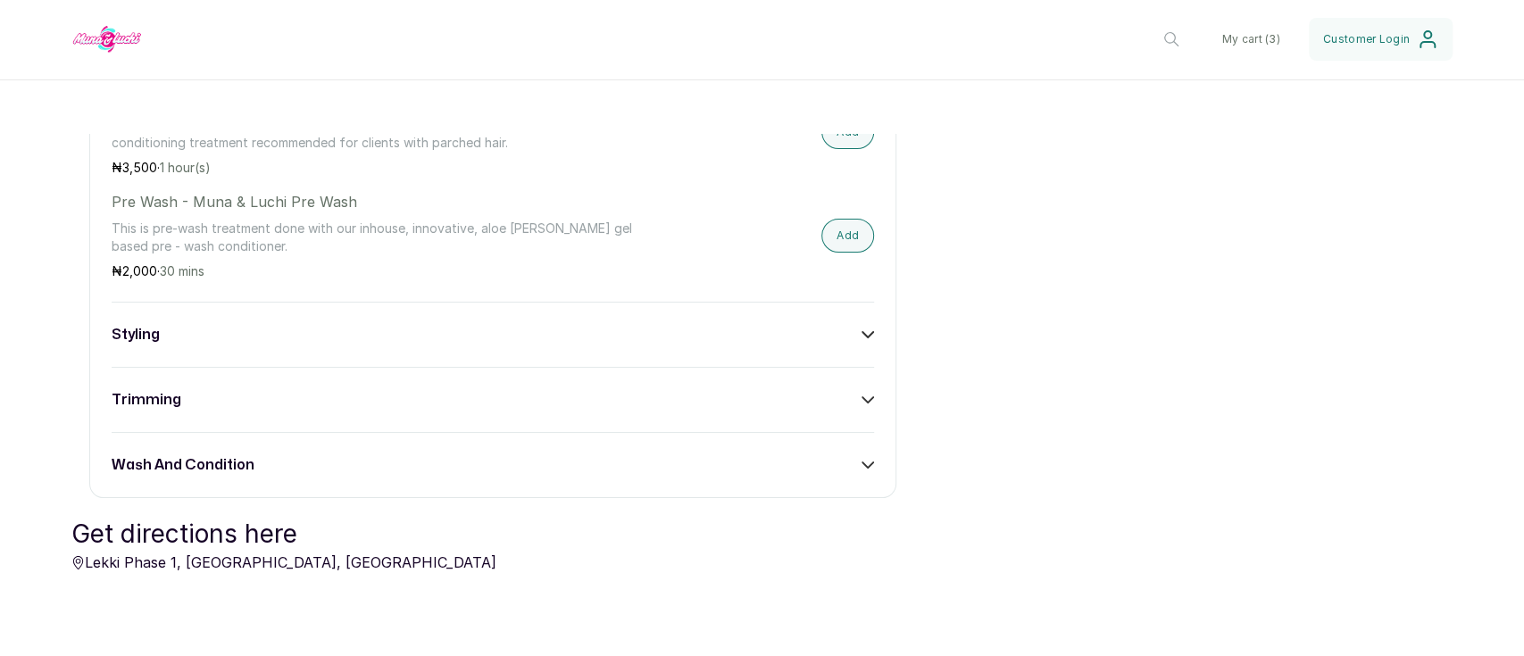
click at [848, 339] on div "styling" at bounding box center [493, 334] width 762 height 21
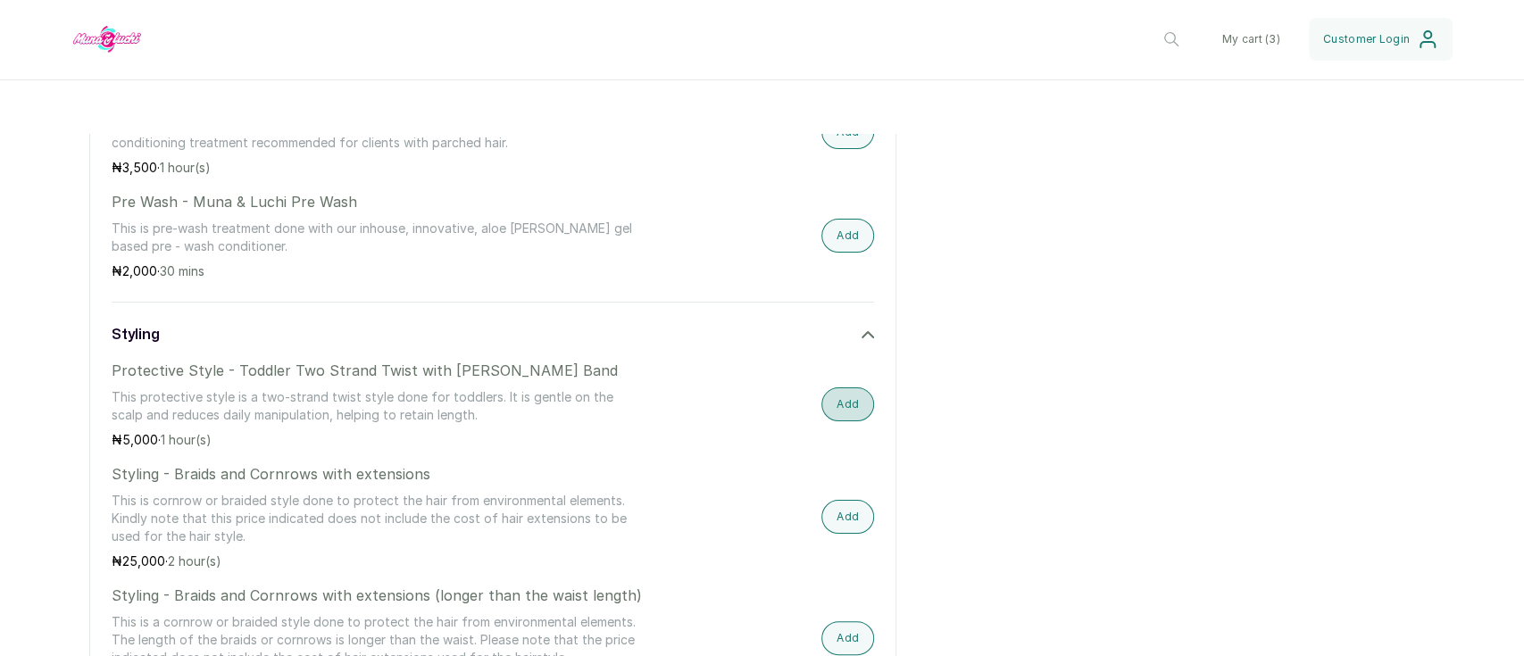
click at [842, 409] on button "Add" at bounding box center [847, 404] width 53 height 34
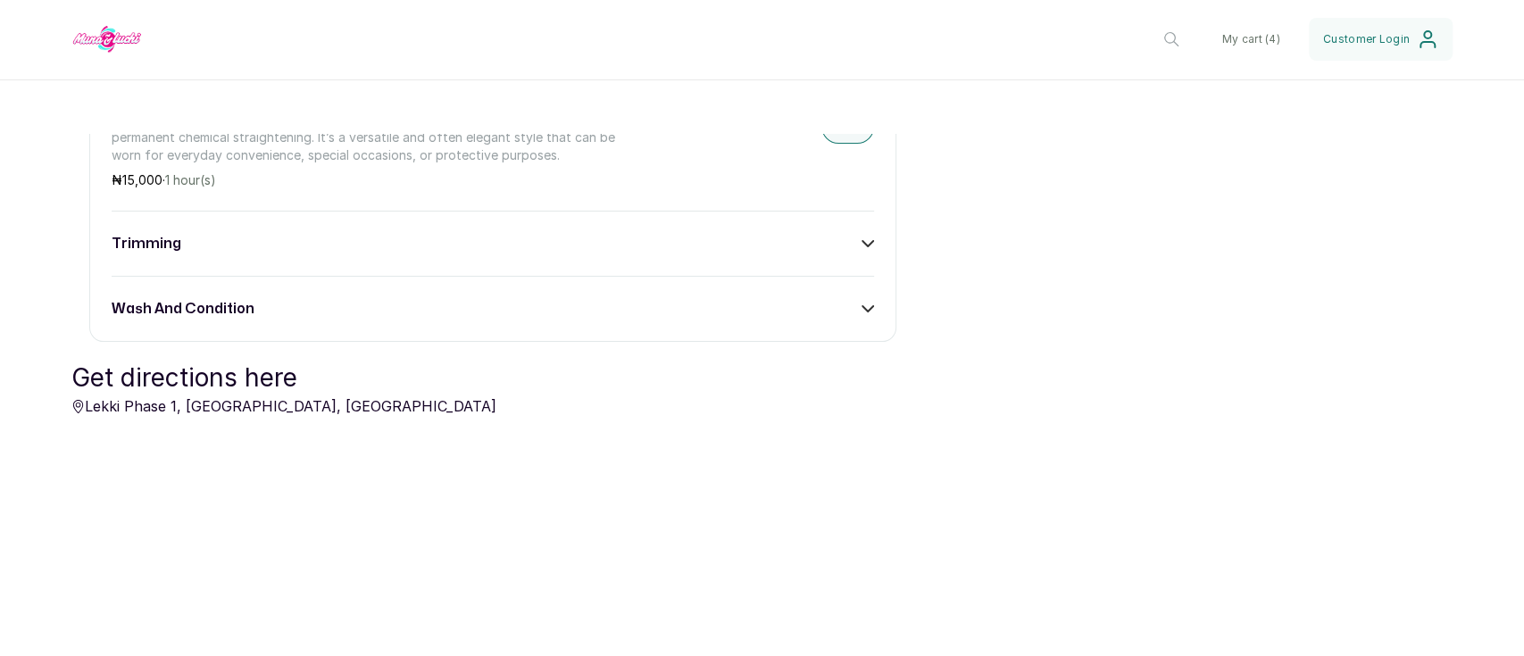
scroll to position [3220, 0]
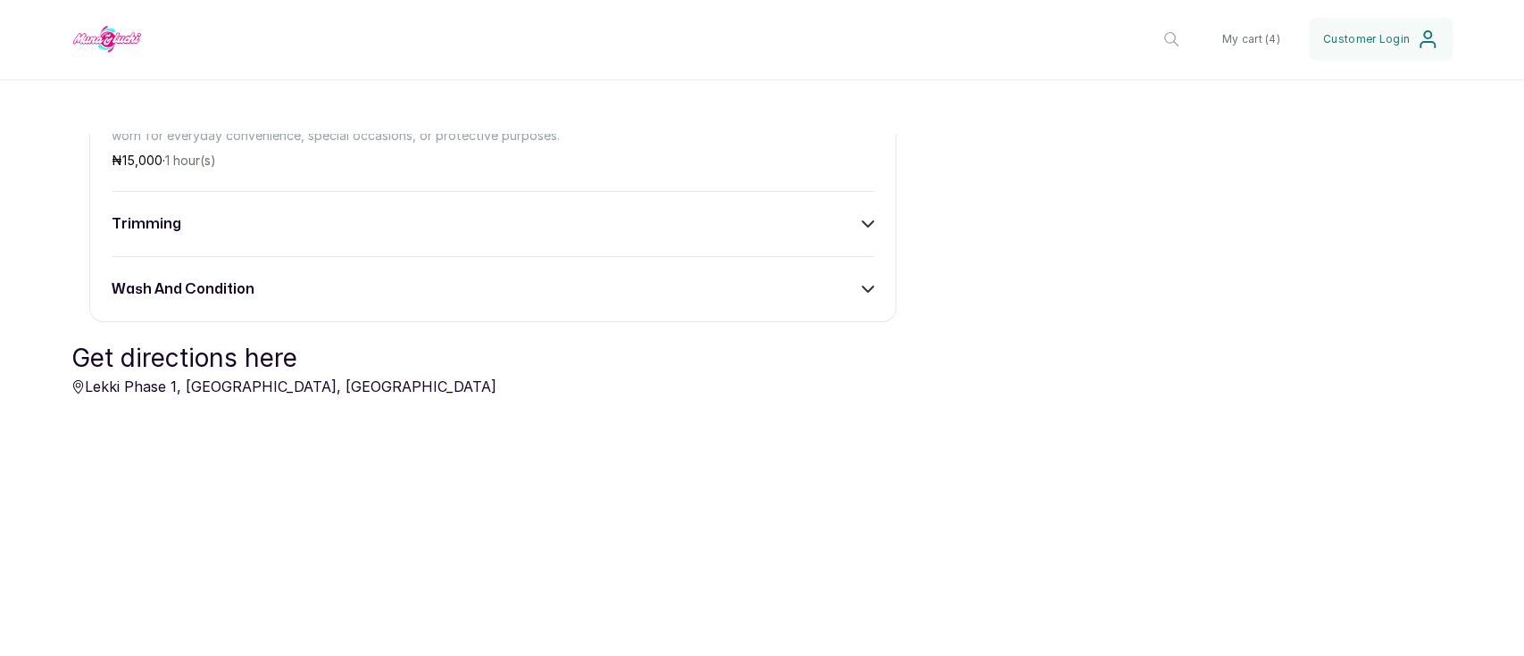
click at [848, 278] on div "wash and condition" at bounding box center [493, 288] width 762 height 21
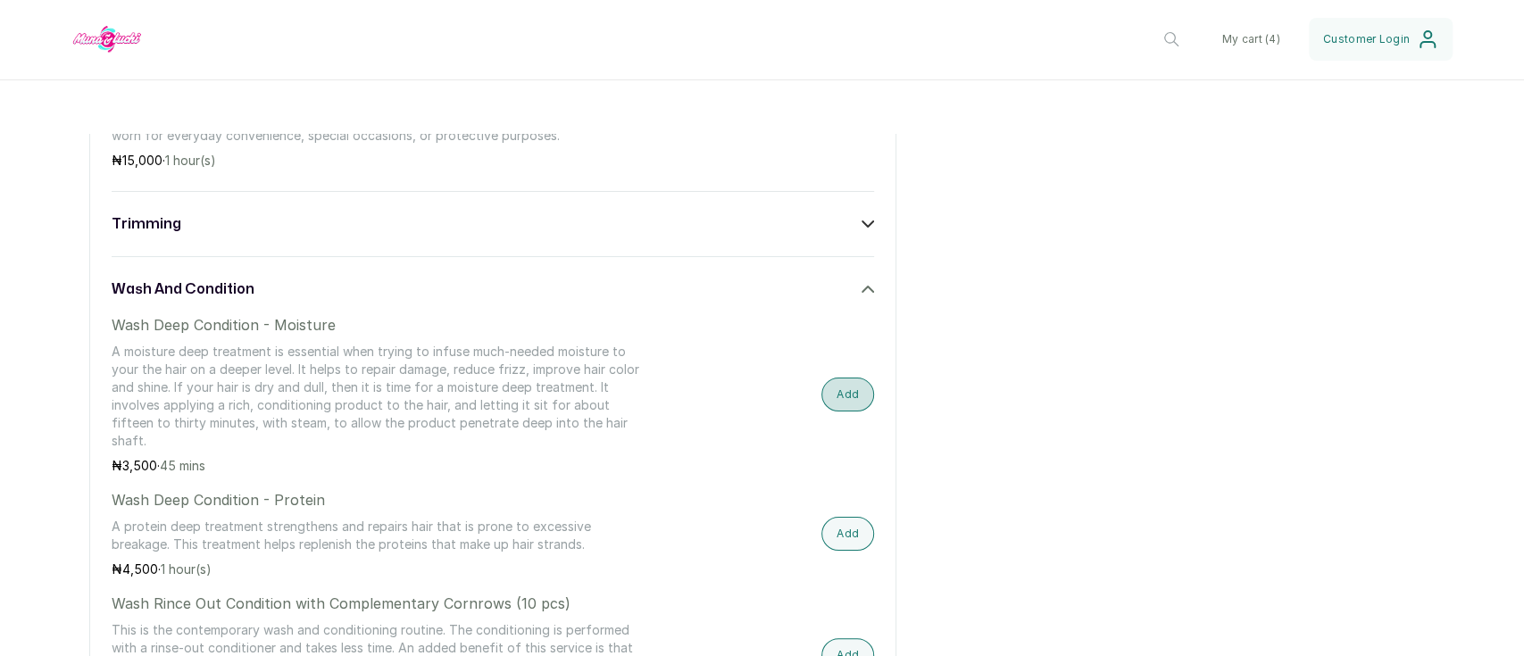
click at [837, 382] on button "Add" at bounding box center [847, 395] width 53 height 34
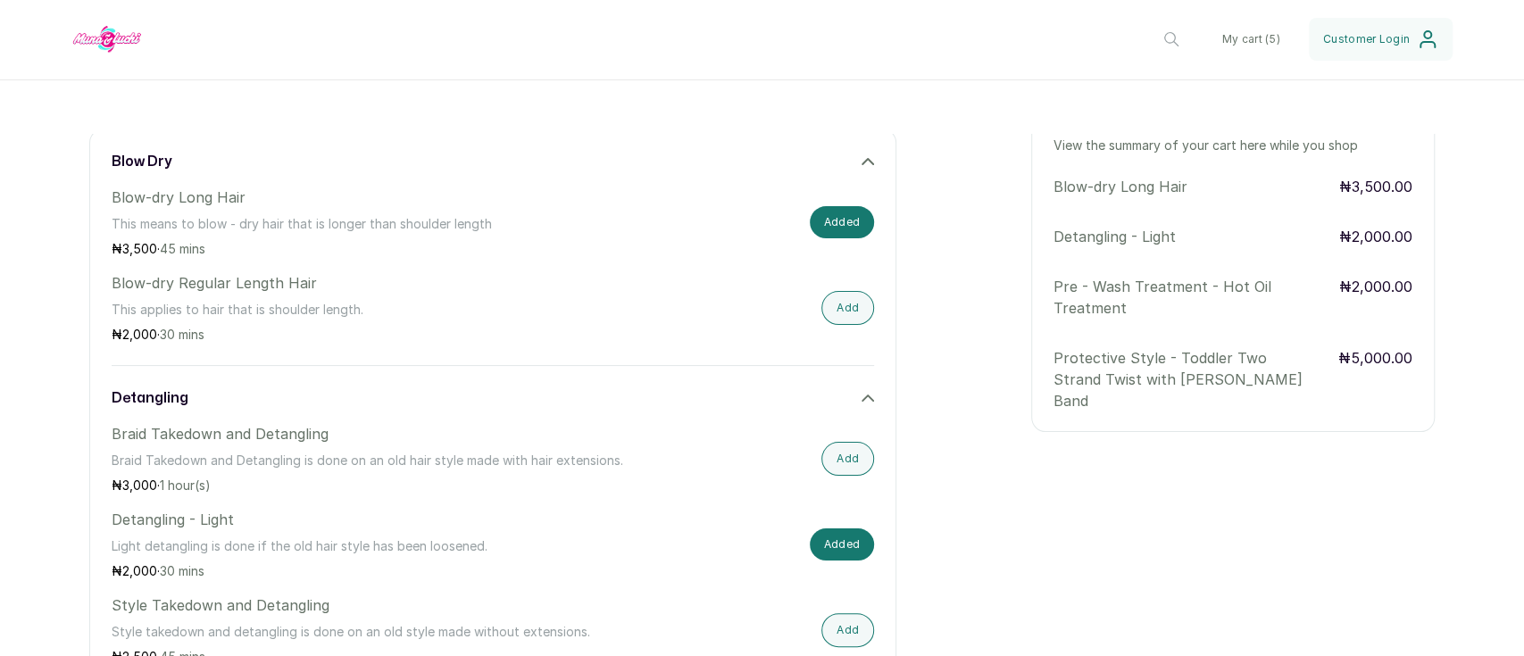
scroll to position [115, 0]
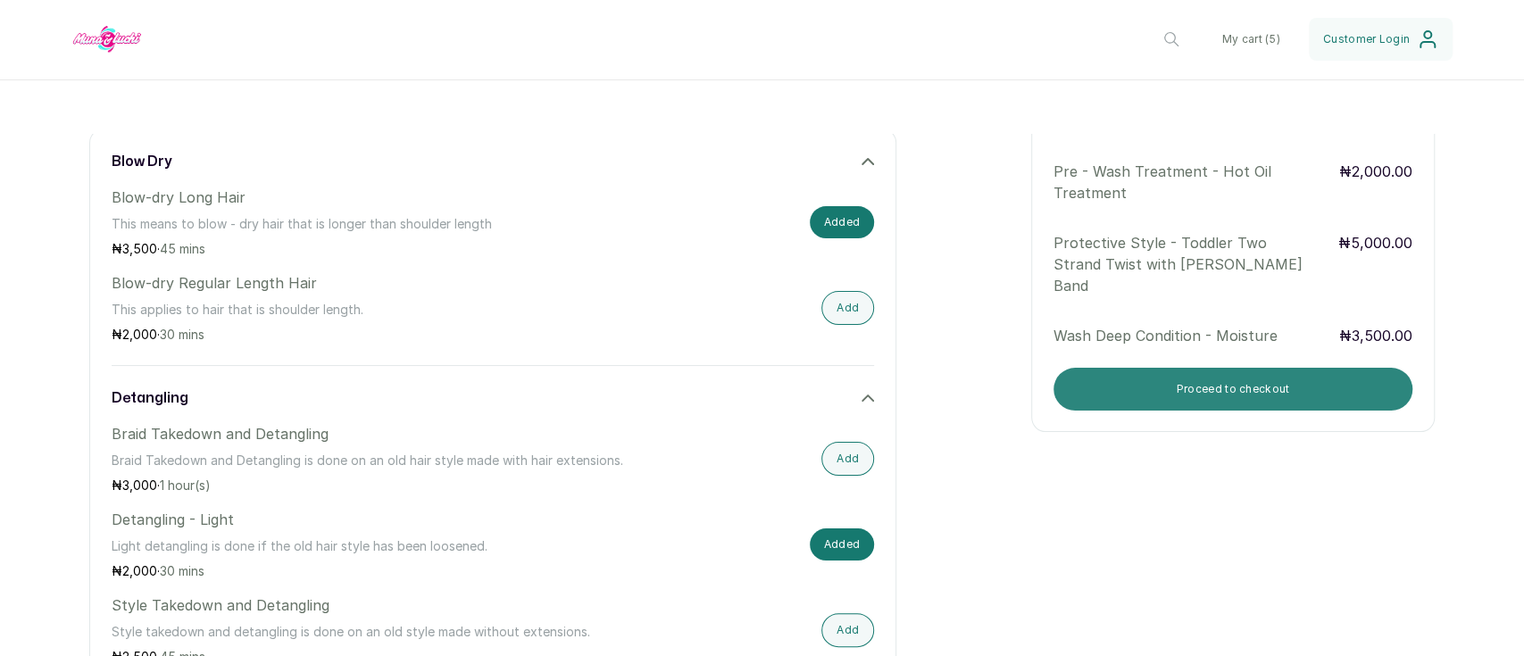
click at [1279, 387] on button "Proceed to checkout" at bounding box center [1232, 389] width 359 height 43
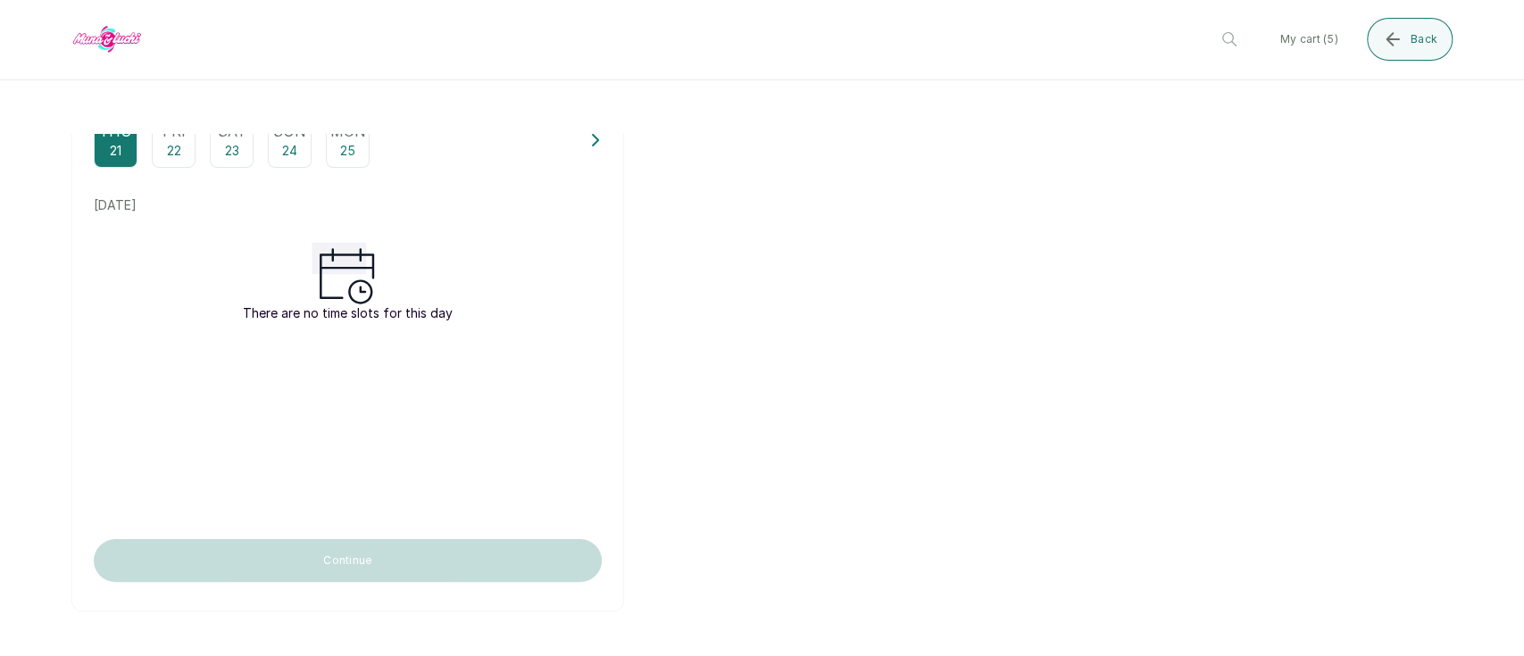
scroll to position [0, 0]
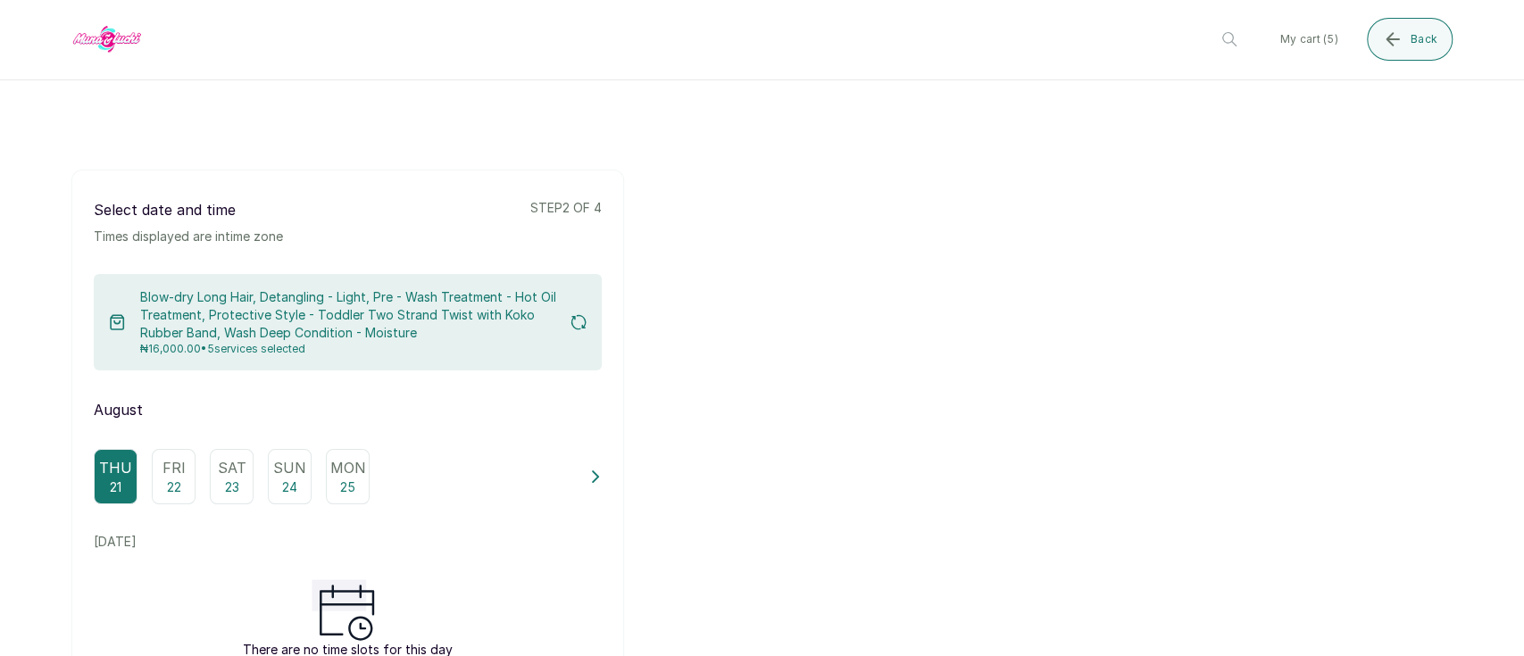
click at [1279, 387] on div "Select date and time Times displayed are in time zone step 2 of 4 Blow-dry Long…" at bounding box center [761, 559] width 1381 height 778
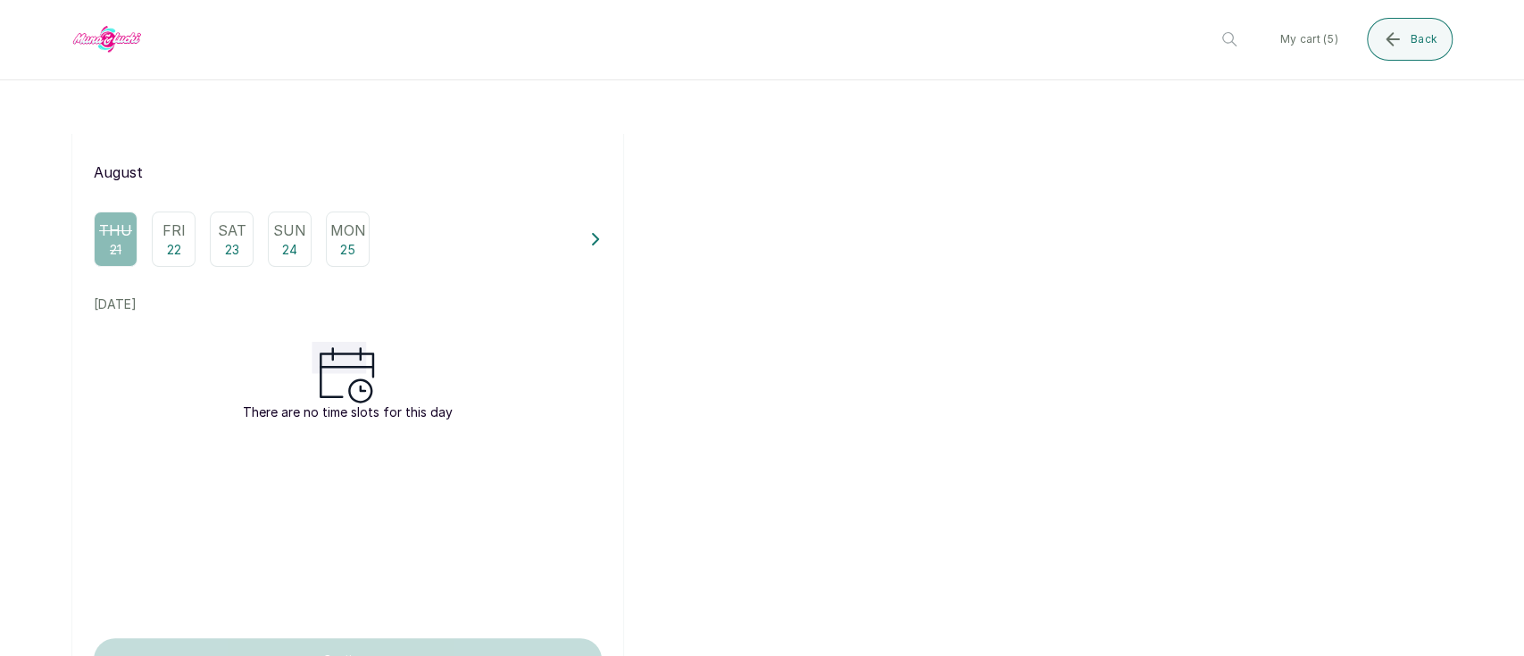
scroll to position [237, 0]
click at [167, 255] on p "22" at bounding box center [174, 251] width 14 height 18
click at [220, 248] on div "Sat 23" at bounding box center [232, 239] width 44 height 55
click at [232, 225] on p "Sat" at bounding box center [232, 230] width 29 height 21
click at [143, 241] on div "Thu 21 Fri 22 Sat 23 Sun 24 Mon 25" at bounding box center [334, 239] width 481 height 55
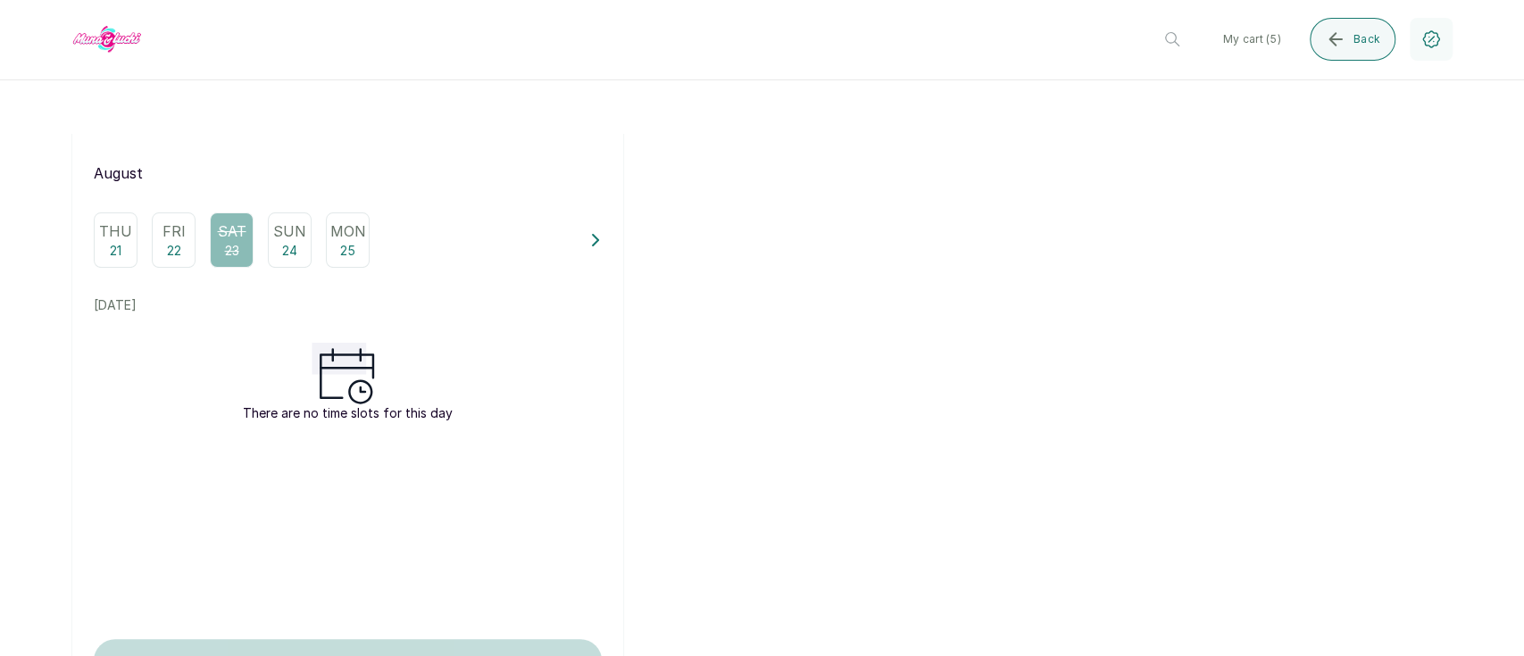
click at [130, 241] on div "Thu 21" at bounding box center [116, 239] width 44 height 55
click at [1278, 47] on button "My cart ( 5 )" at bounding box center [1251, 39] width 87 height 43
click at [1271, 45] on button "My cart ( 5 )" at bounding box center [1251, 39] width 87 height 43
click at [1259, 15] on header "Muna & Luchi Care Services Ltd Muna & Luchi Care Salon in Bannex Mall, Plot 10 …" at bounding box center [762, 40] width 1524 height 80
click at [1250, 33] on button "My cart ( 5 )" at bounding box center [1251, 39] width 87 height 43
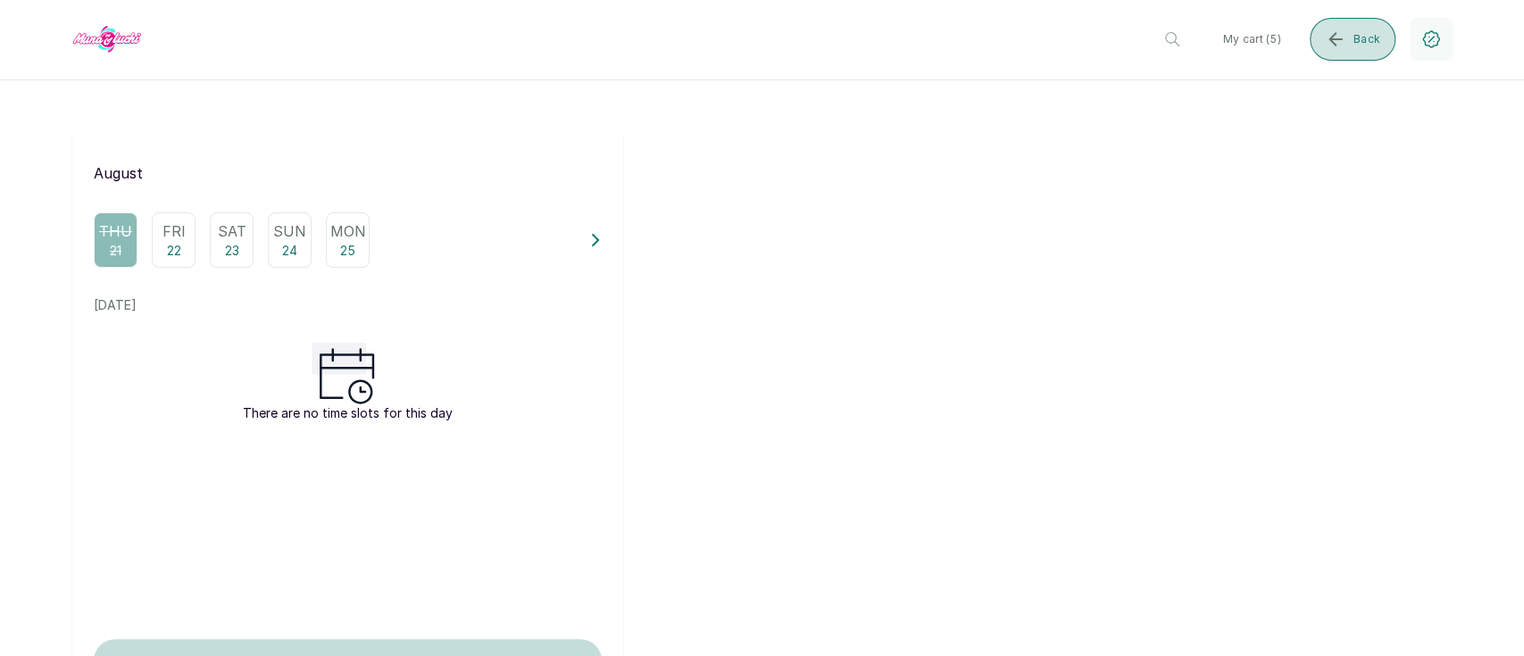
click at [1378, 49] on button "Back" at bounding box center [1352, 39] width 86 height 43
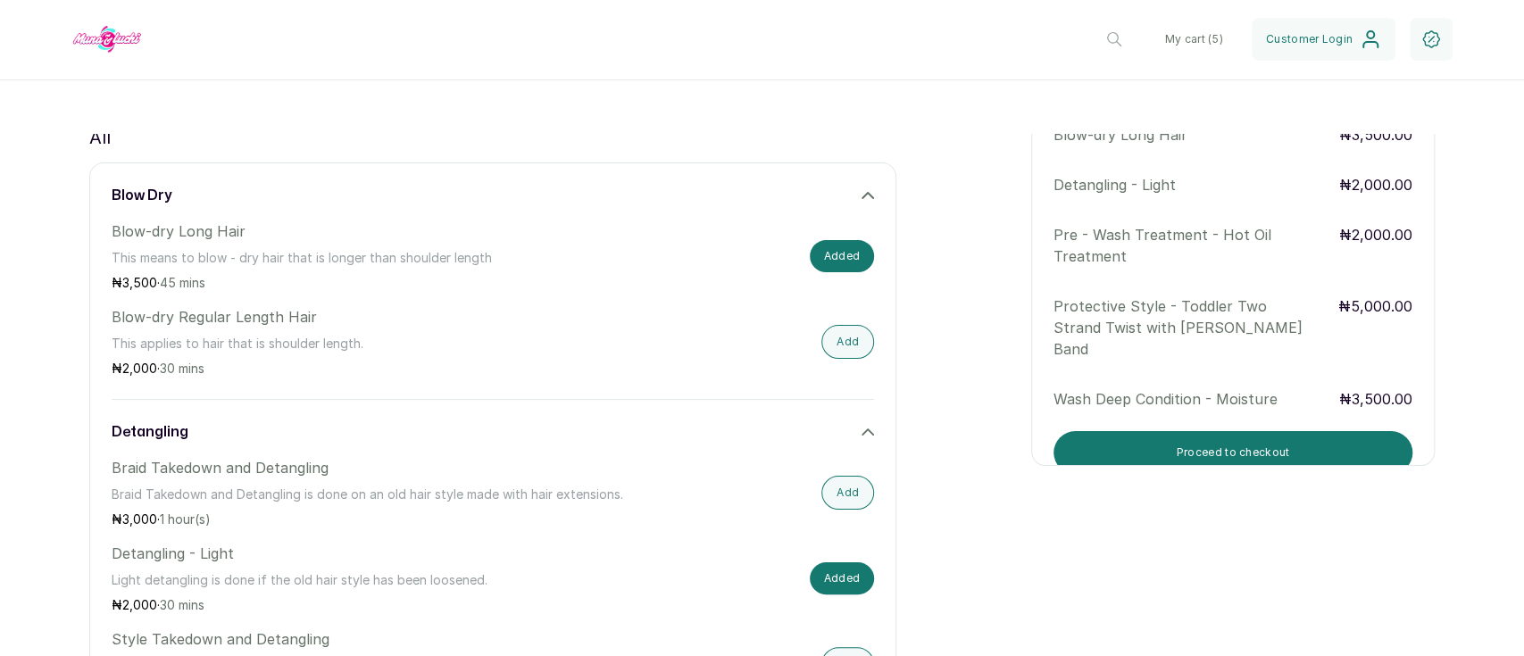
scroll to position [115, 0]
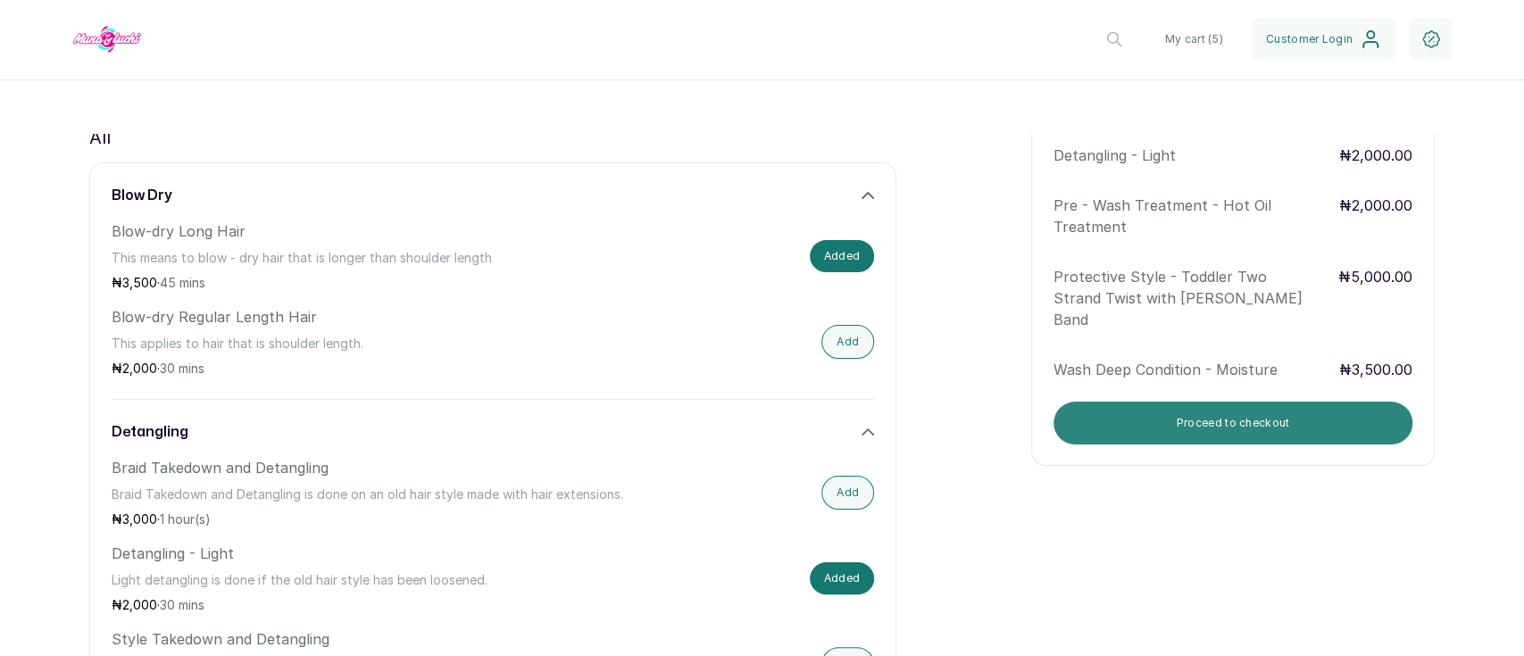
click at [1310, 439] on button "Proceed to checkout" at bounding box center [1232, 423] width 359 height 43
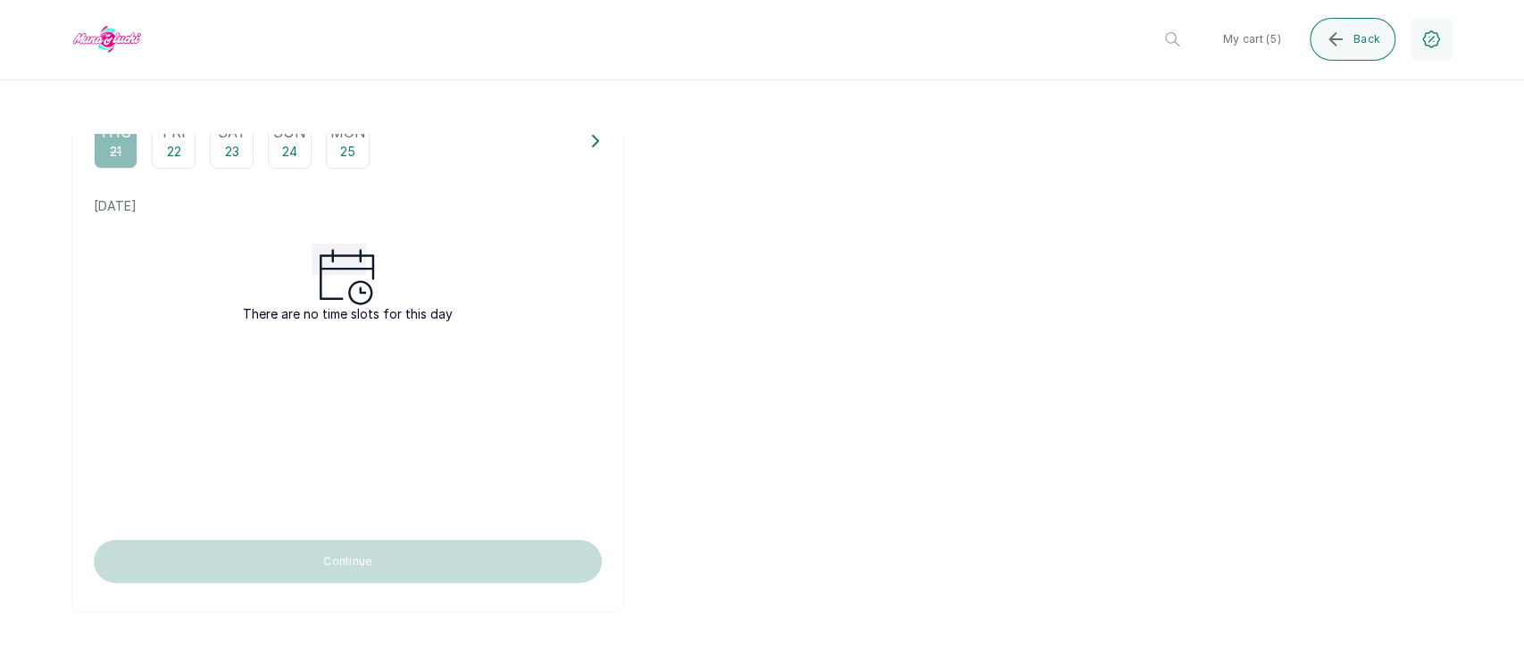
scroll to position [0, 0]
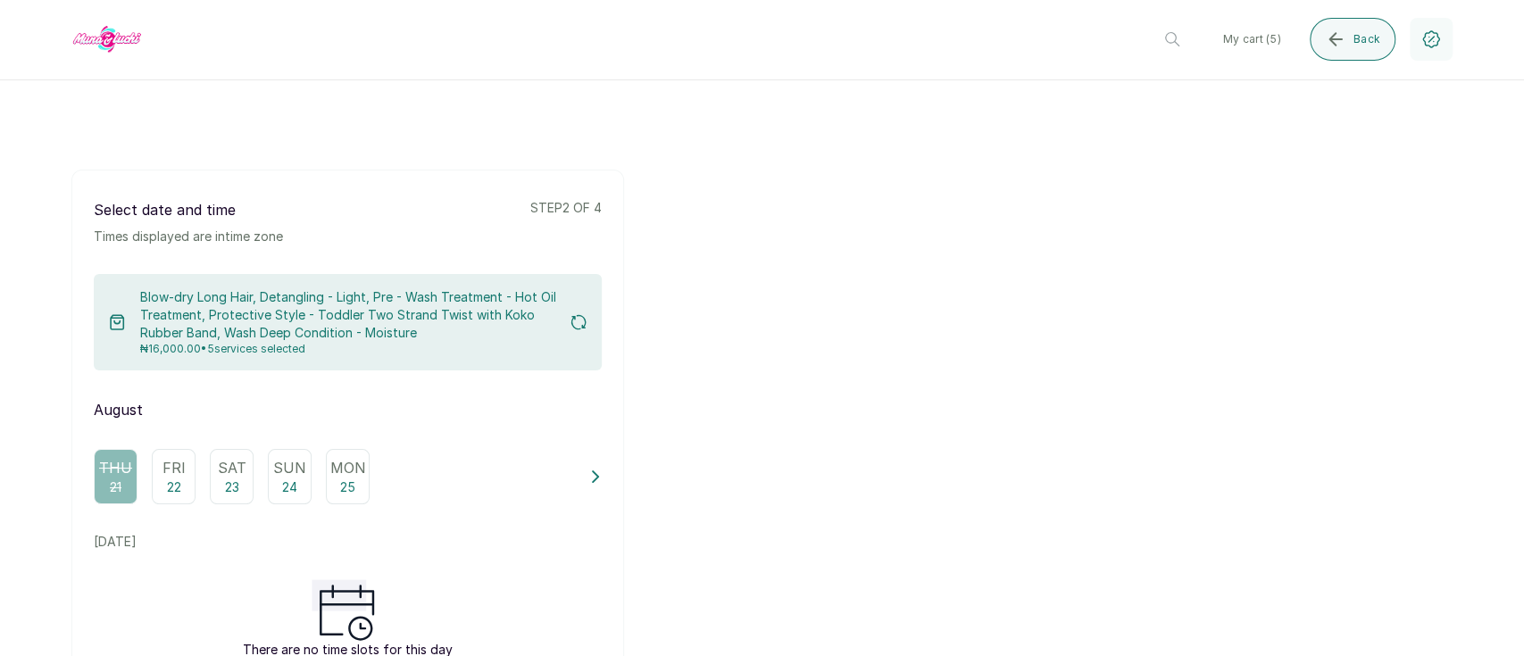
click at [1267, 32] on button "My cart ( 5 )" at bounding box center [1251, 39] width 87 height 43
click at [1434, 54] on button "button" at bounding box center [1430, 39] width 43 height 43
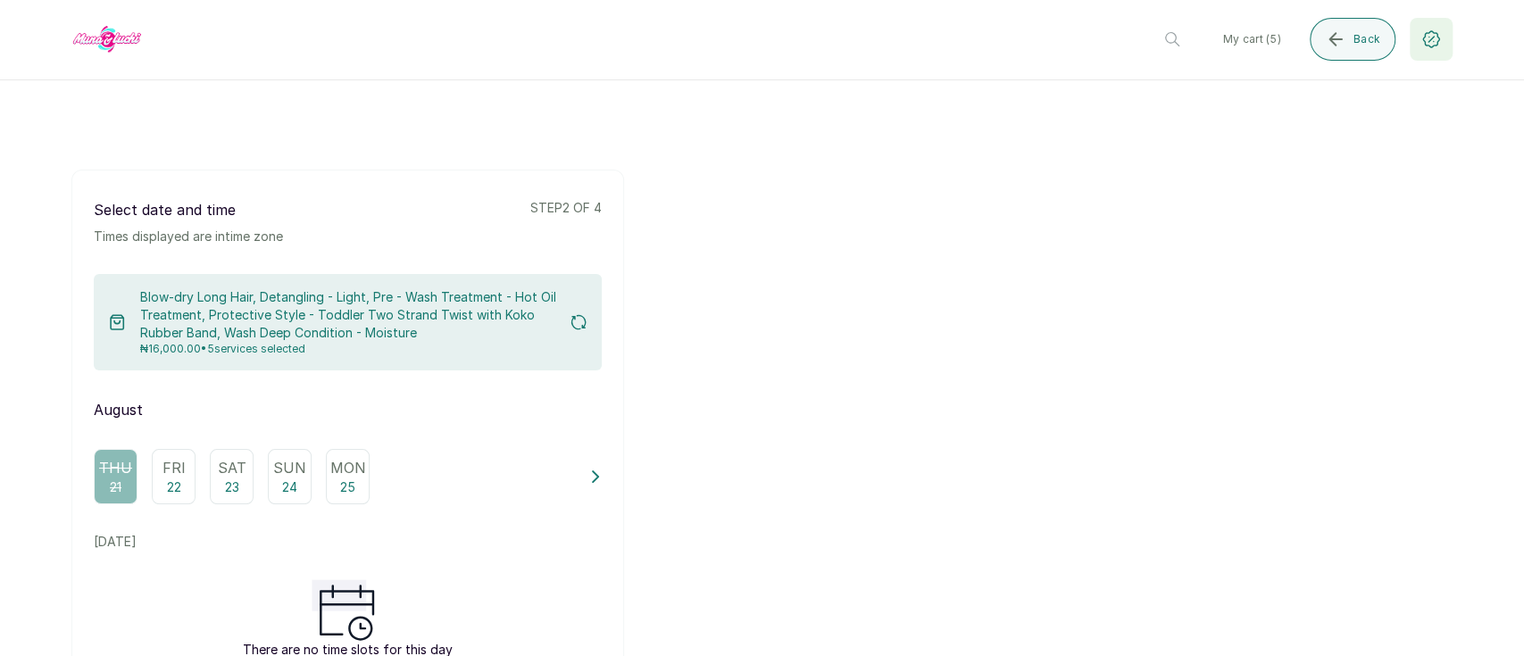
click at [1422, 34] on icon "button" at bounding box center [1430, 39] width 21 height 21
click at [1414, 161] on div at bounding box center [761, 152] width 1381 height 36
